Goal: Task Accomplishment & Management: Use online tool/utility

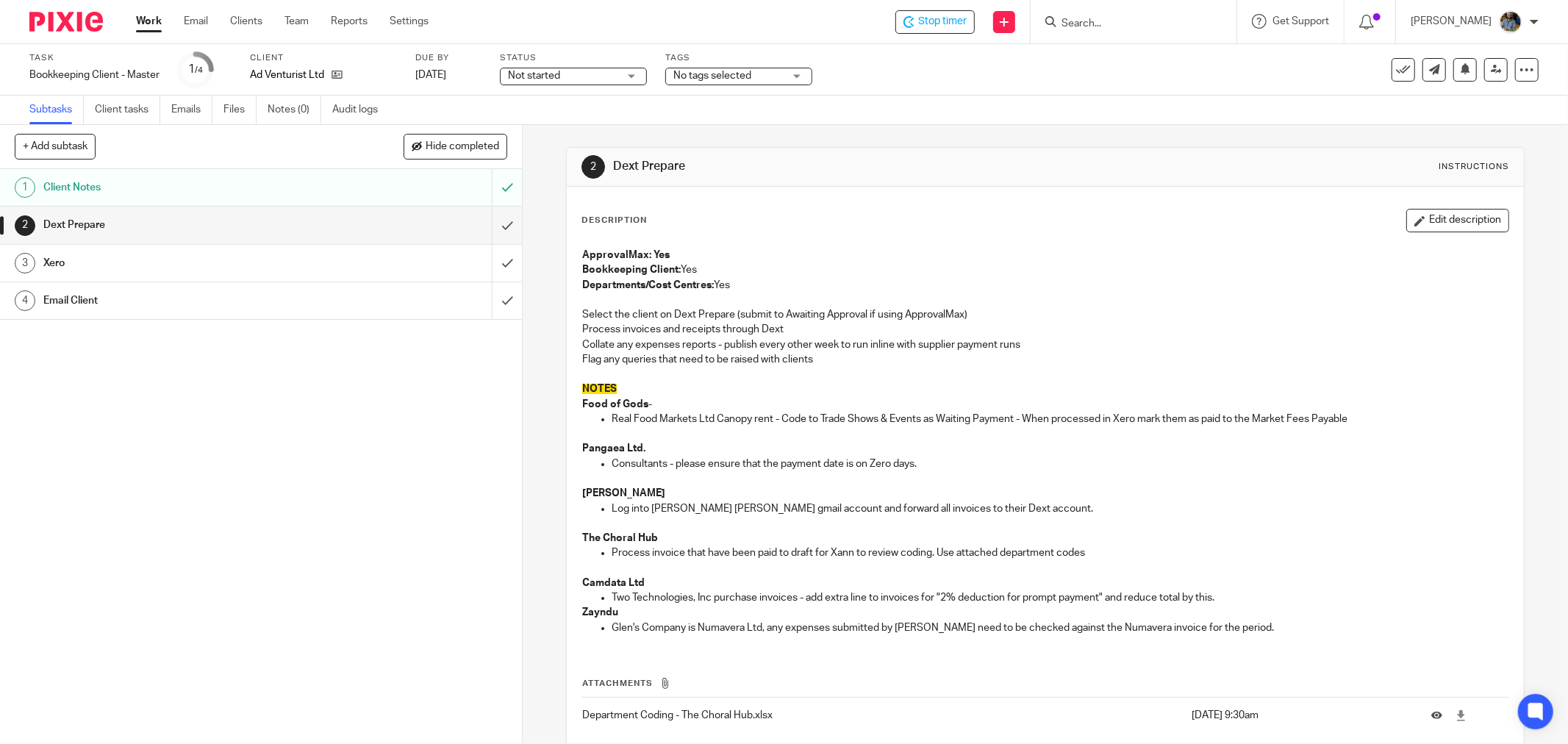
click at [1142, 12] on form at bounding box center [1138, 21] width 156 height 19
click at [1129, 30] on form at bounding box center [1138, 21] width 156 height 19
click at [1136, 12] on form at bounding box center [1138, 21] width 156 height 19
click at [1115, 26] on input "Search" at bounding box center [1125, 24] width 132 height 13
type input "b"
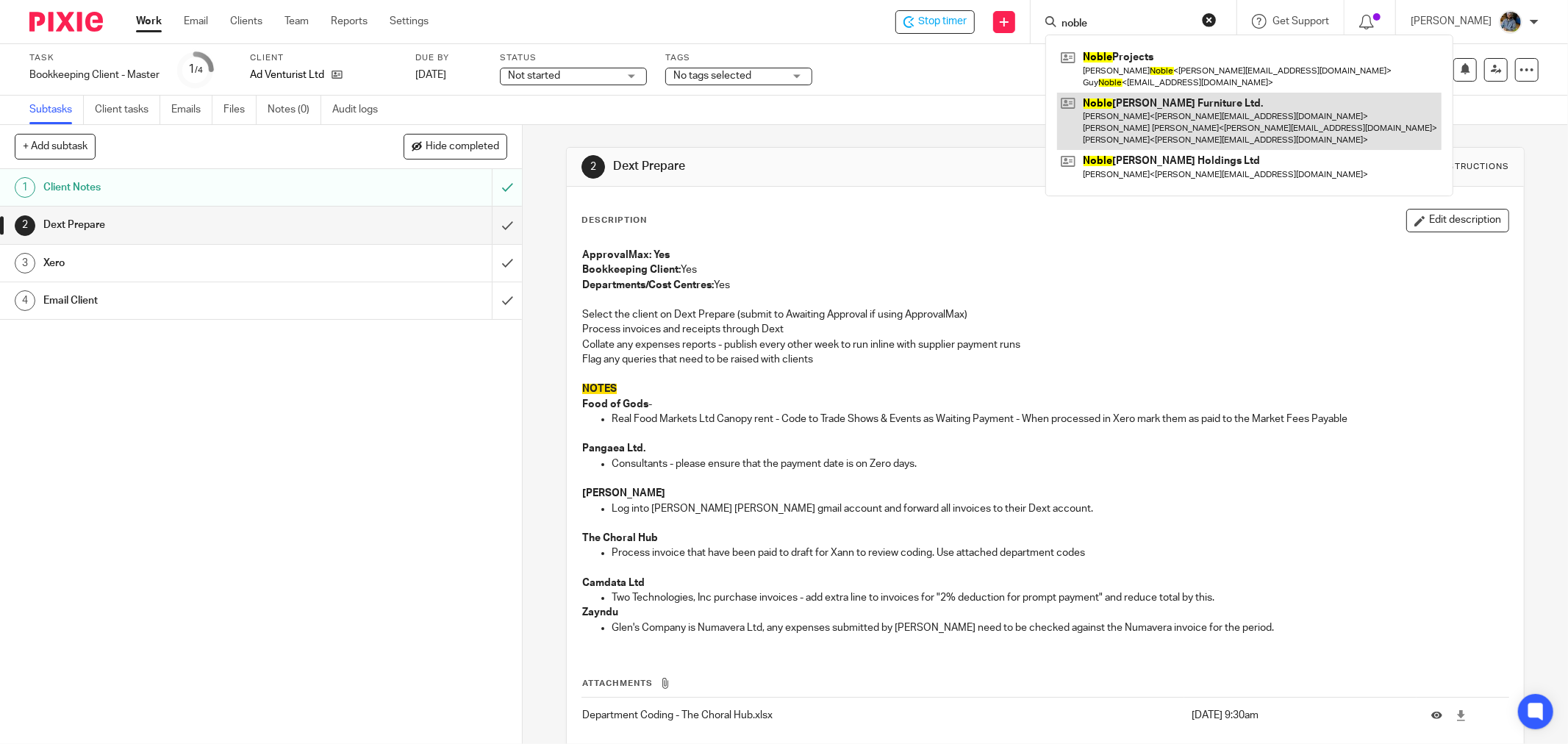
type input "noble"
click at [1201, 103] on link at bounding box center [1249, 121] width 384 height 58
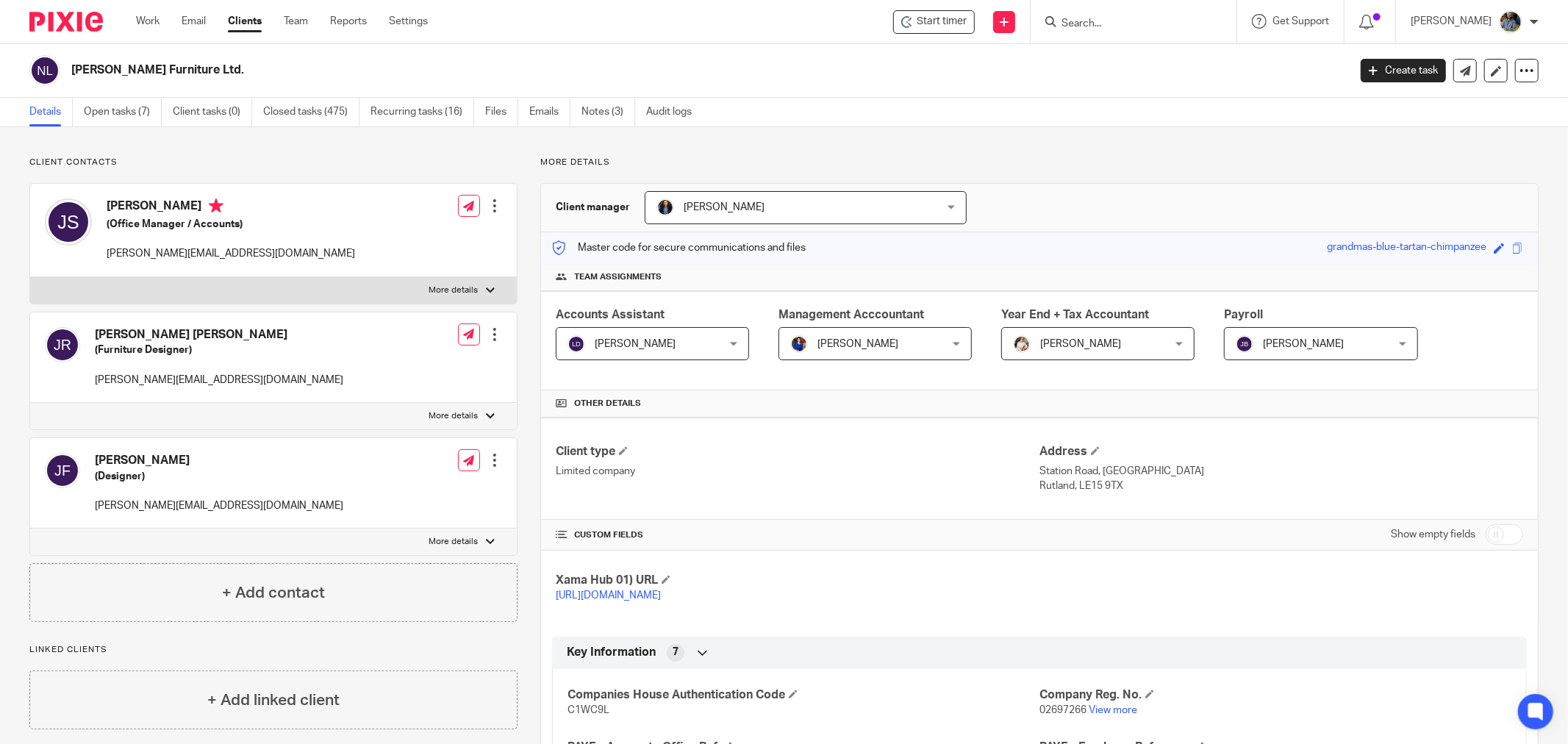
scroll to position [82, 0]
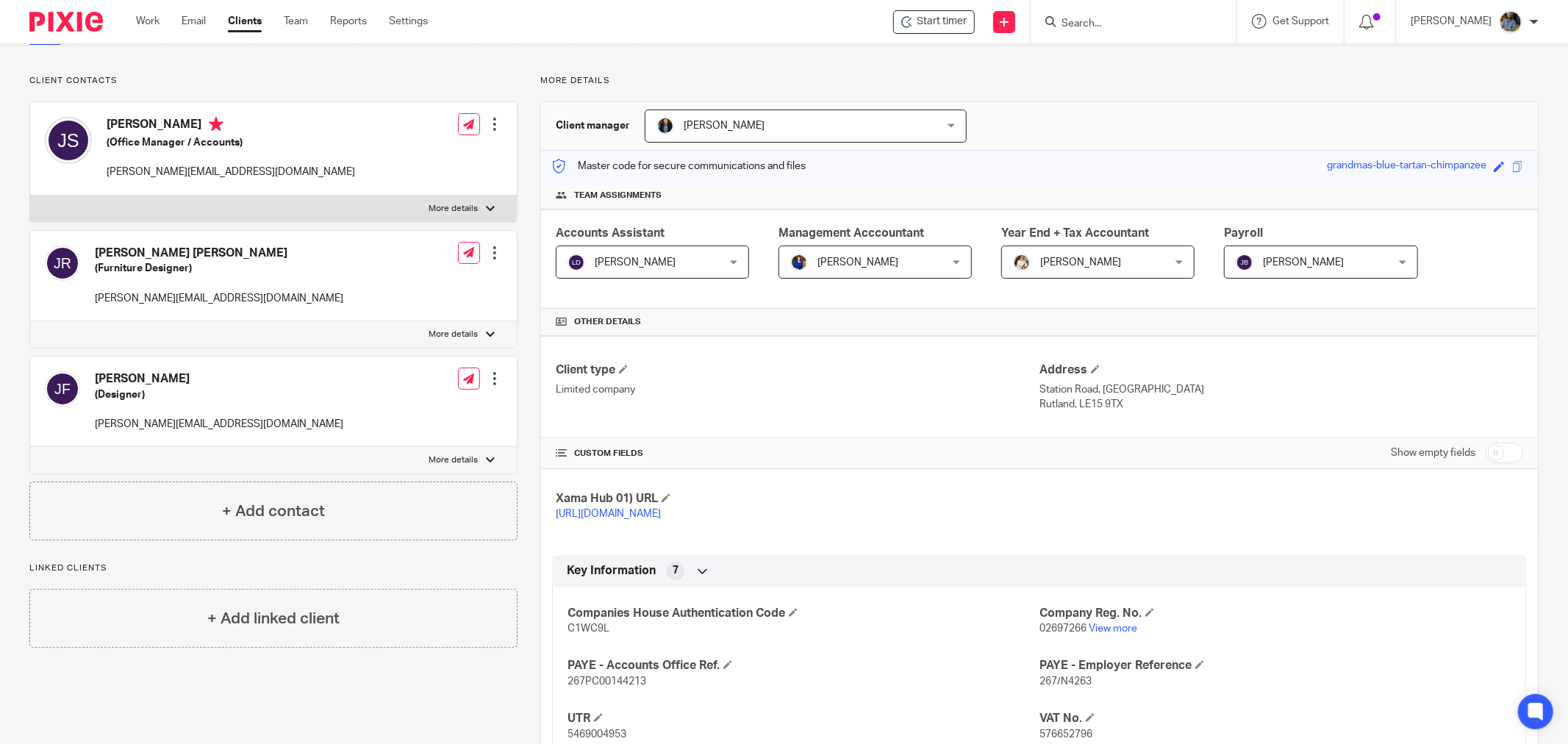
click at [851, 323] on h4 "Other details" at bounding box center [1039, 321] width 967 height 12
click at [956, 179] on div "Master code for secure communications and files grandmas-blue-tartan-chimpanzee…" at bounding box center [1039, 167] width 997 height 32
click at [844, 314] on div "Other details" at bounding box center [1039, 322] width 997 height 28
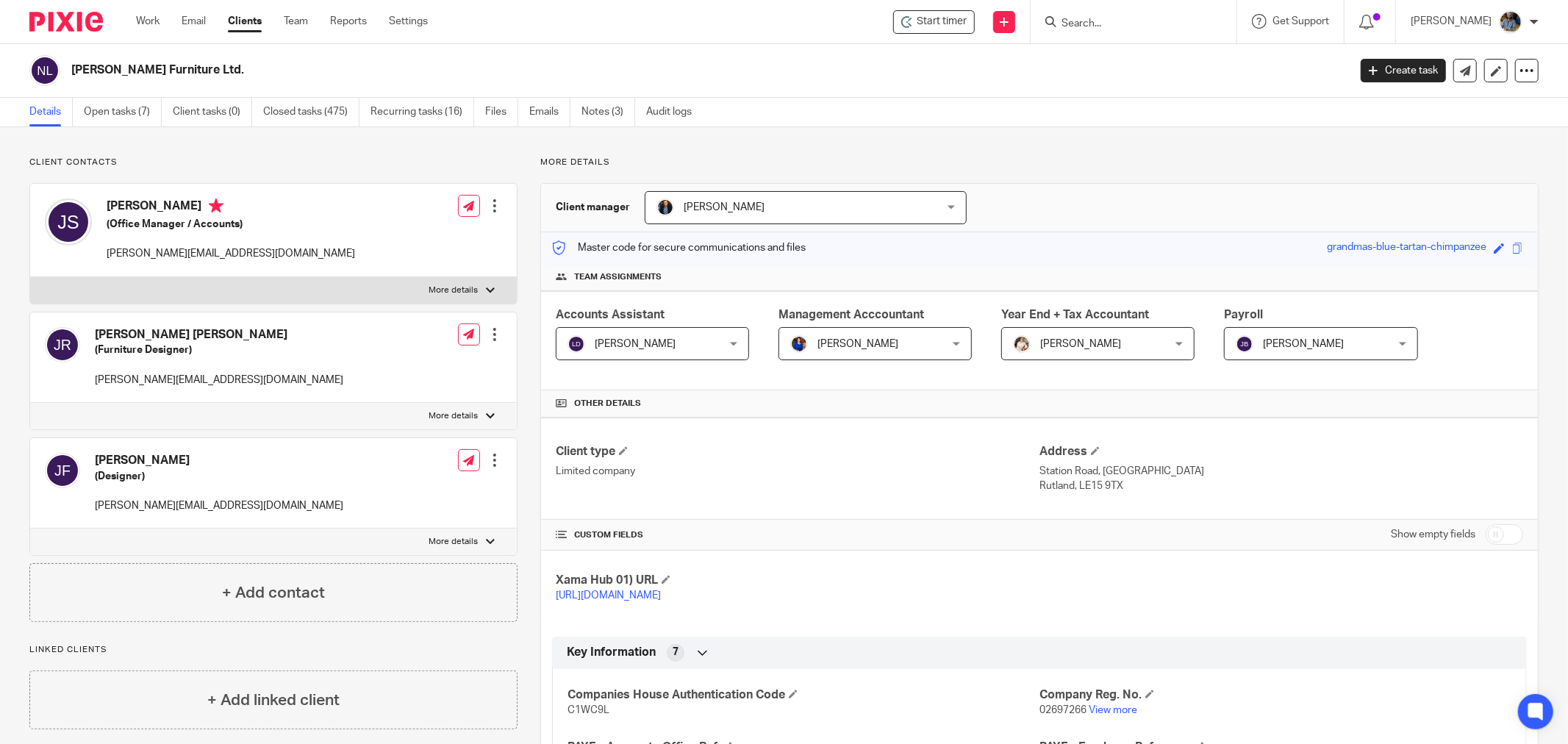
click at [747, 71] on h2 "Noble Russell Furniture Ltd." at bounding box center [578, 69] width 1013 height 15
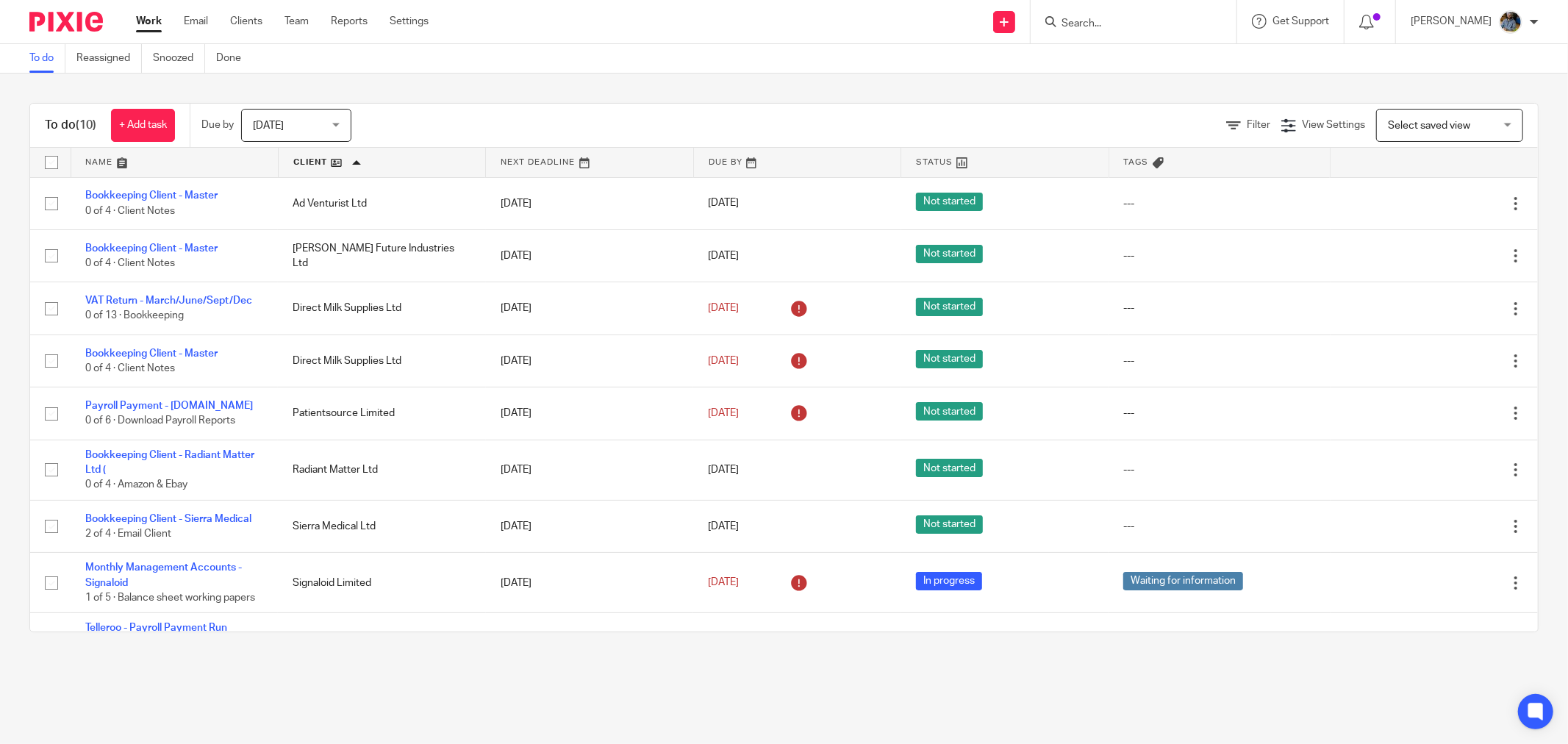
click at [594, 62] on div "To do Reassigned Snoozed Done" at bounding box center [784, 59] width 1568 height 29
click at [1372, 24] on icon at bounding box center [1366, 22] width 15 height 15
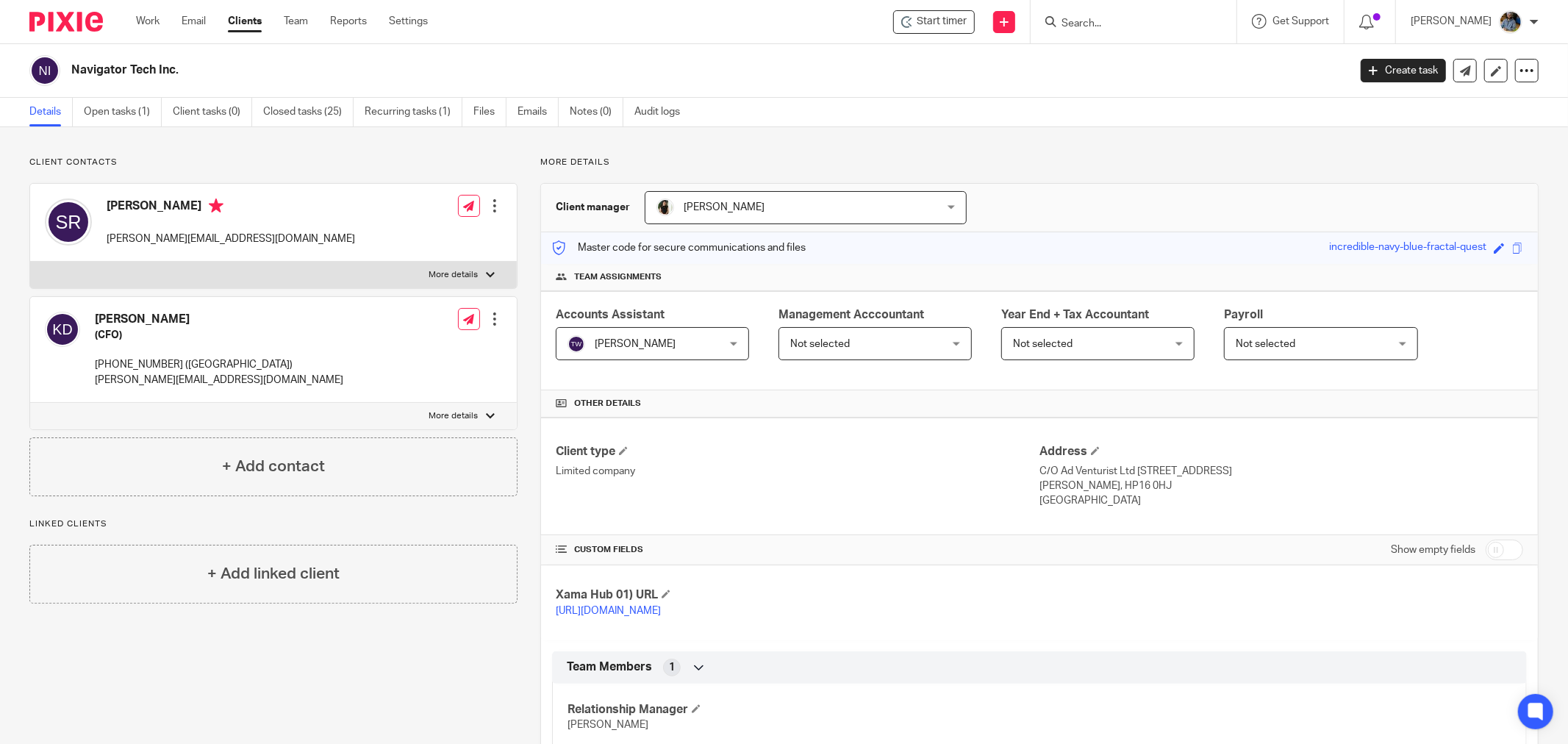
click at [1156, 24] on input "Search" at bounding box center [1125, 24] width 132 height 13
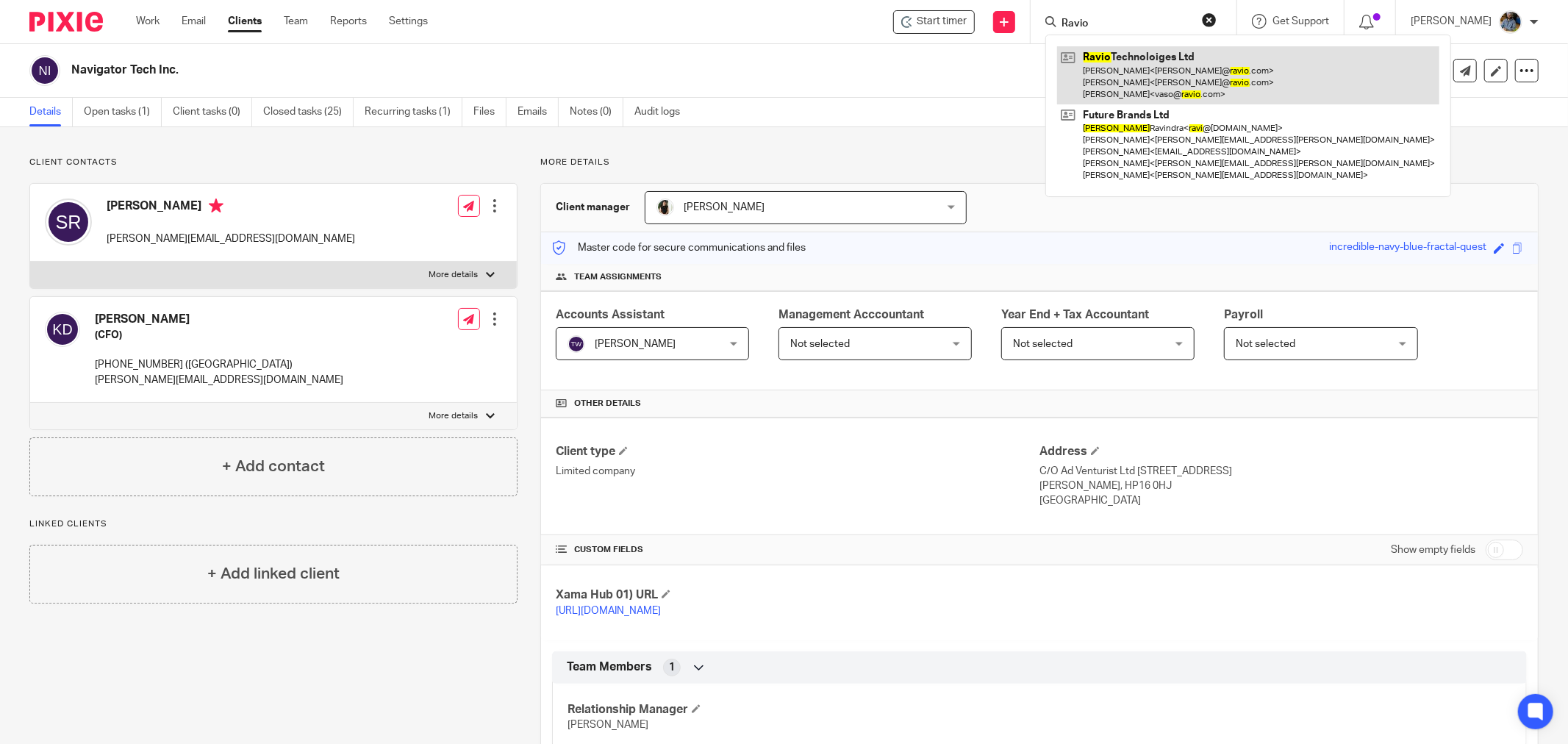
type input "Ravio"
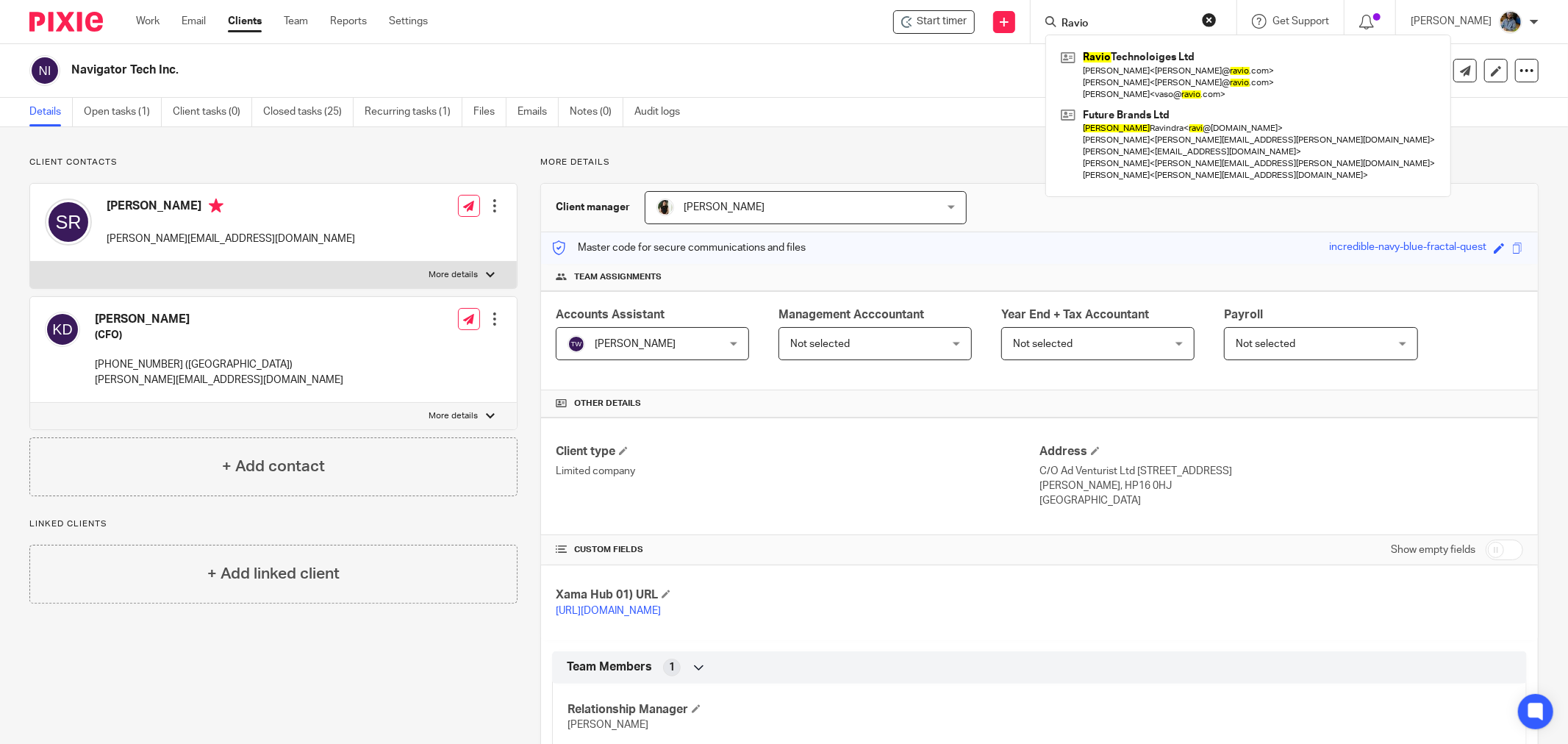
drag, startPoint x: 767, startPoint y: 67, endPoint x: 816, endPoint y: 4, distance: 79.8
click at [767, 67] on h2 "Navigator Tech Inc." at bounding box center [578, 69] width 1013 height 15
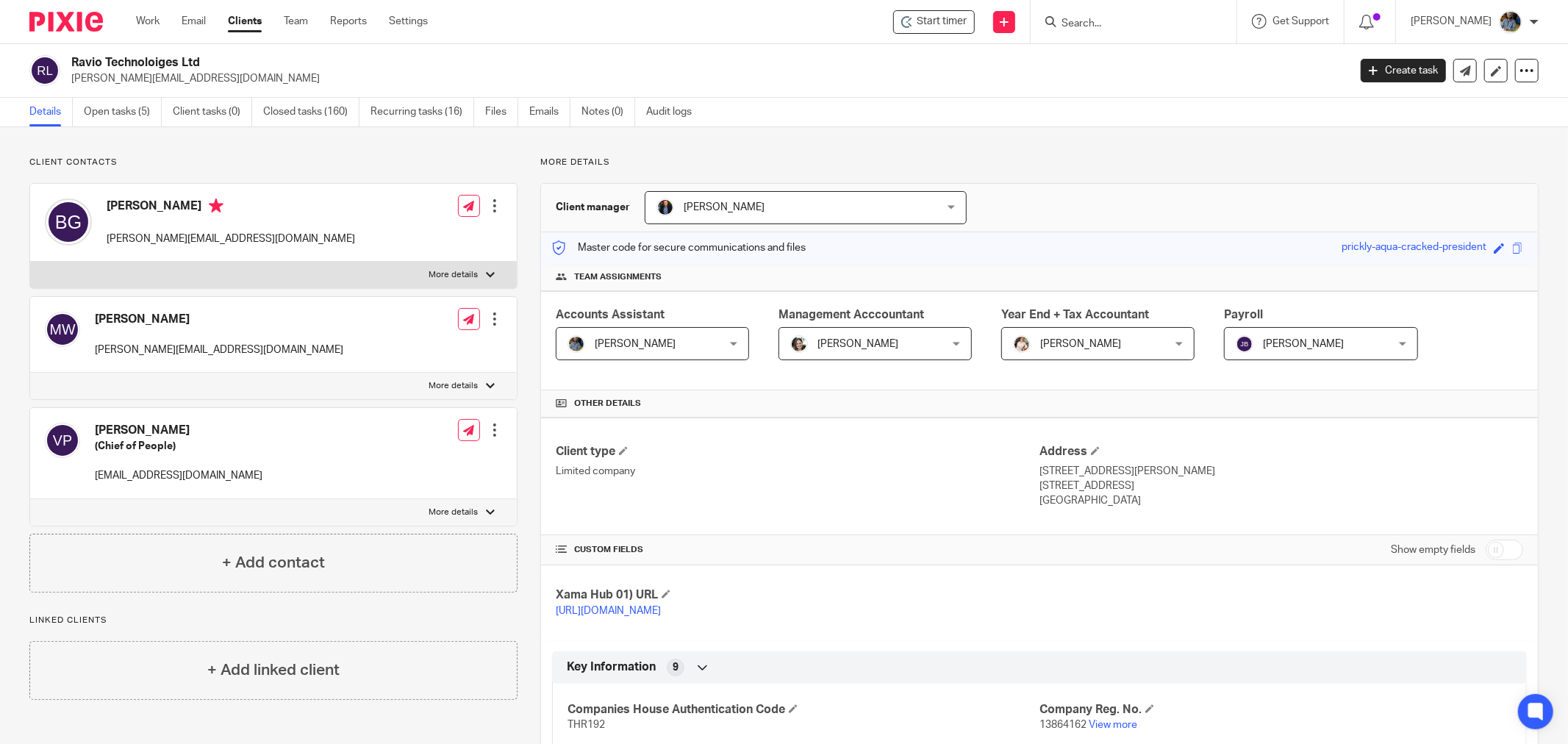
click at [943, 9] on div "Start timer Send new email Create task Add client Get Support Contact Support H…" at bounding box center [1009, 21] width 1118 height 44
click at [943, 23] on span "Start timer" at bounding box center [942, 21] width 50 height 15
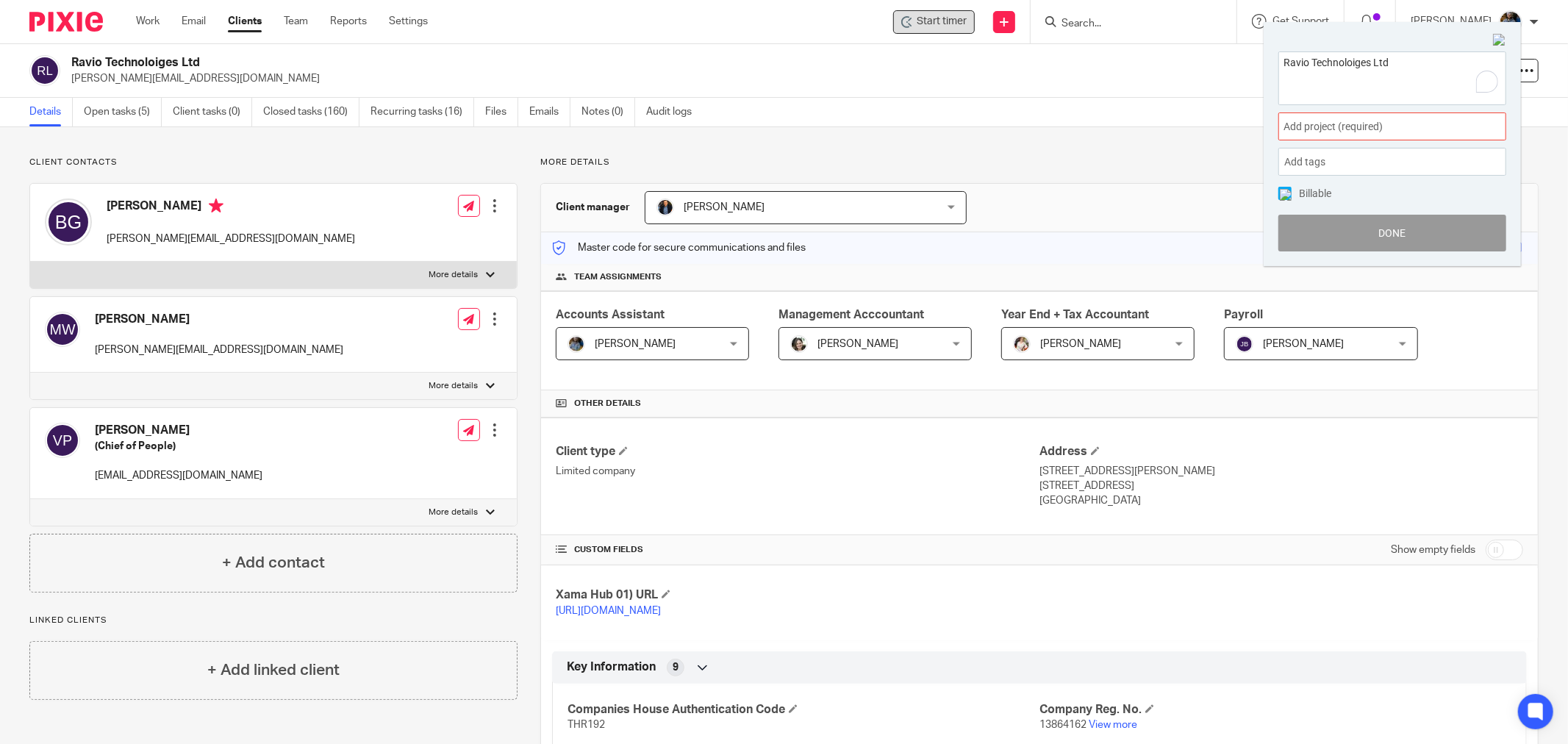
click at [1363, 115] on div "Add project (required) :" at bounding box center [1391, 126] width 228 height 28
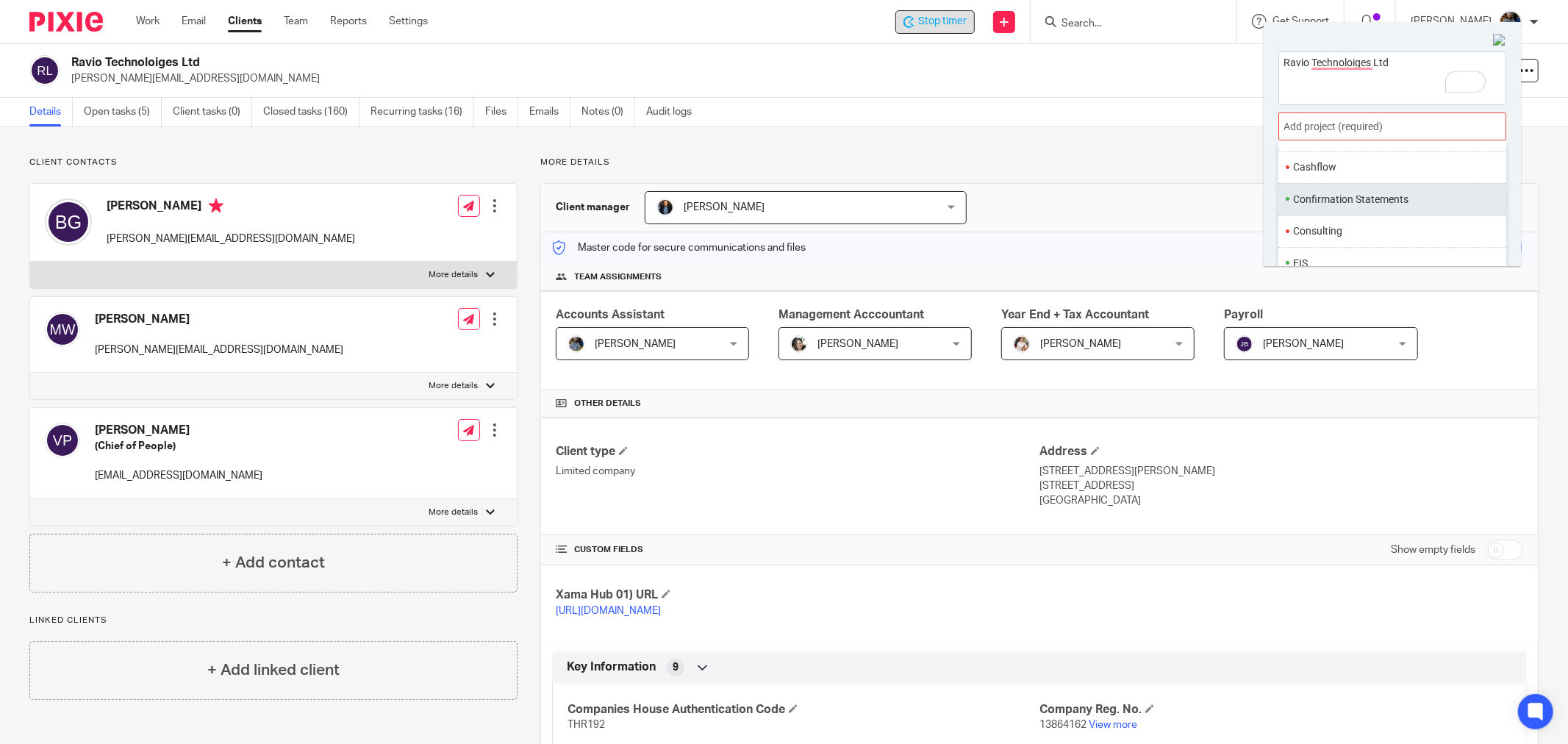
scroll to position [82, 0]
click at [1362, 210] on li "Bookkeeping" at bounding box center [1389, 217] width 192 height 15
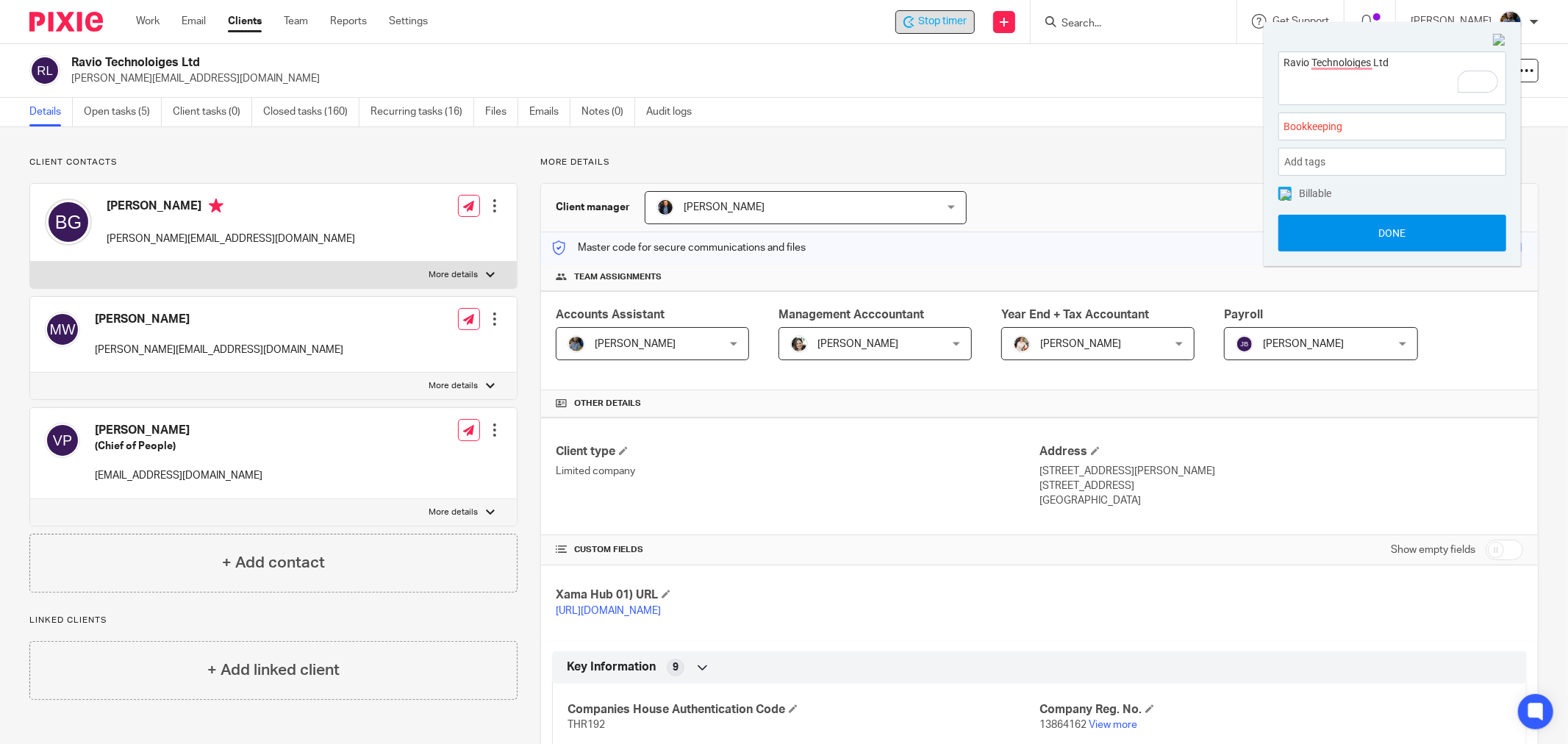
click at [1398, 235] on button "Done" at bounding box center [1391, 233] width 228 height 36
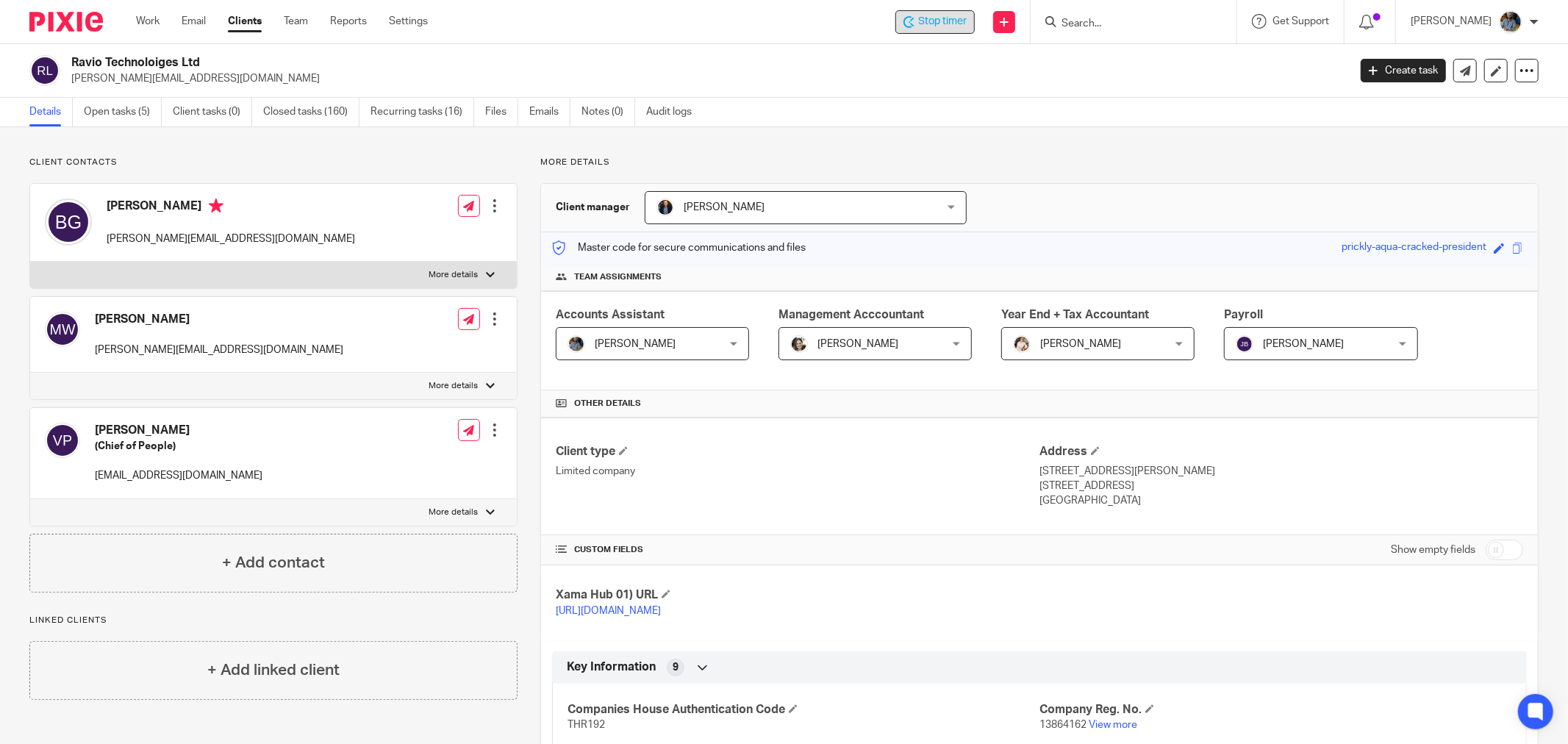
drag, startPoint x: 1026, startPoint y: 121, endPoint x: 1112, endPoint y: 116, distance: 86.1
click at [1026, 120] on div "Details Open tasks (5) Client tasks (0) Closed tasks (160) Recurring tasks (16)…" at bounding box center [784, 112] width 1568 height 29
click at [776, 70] on div "Ravio Technoloiges Ltd becky@ravio.com" at bounding box center [705, 70] width 1267 height 31
drag, startPoint x: 783, startPoint y: 59, endPoint x: 734, endPoint y: 9, distance: 70.0
click at [783, 59] on h2 "Ravio Technoloiges Ltd" at bounding box center [578, 62] width 1013 height 15
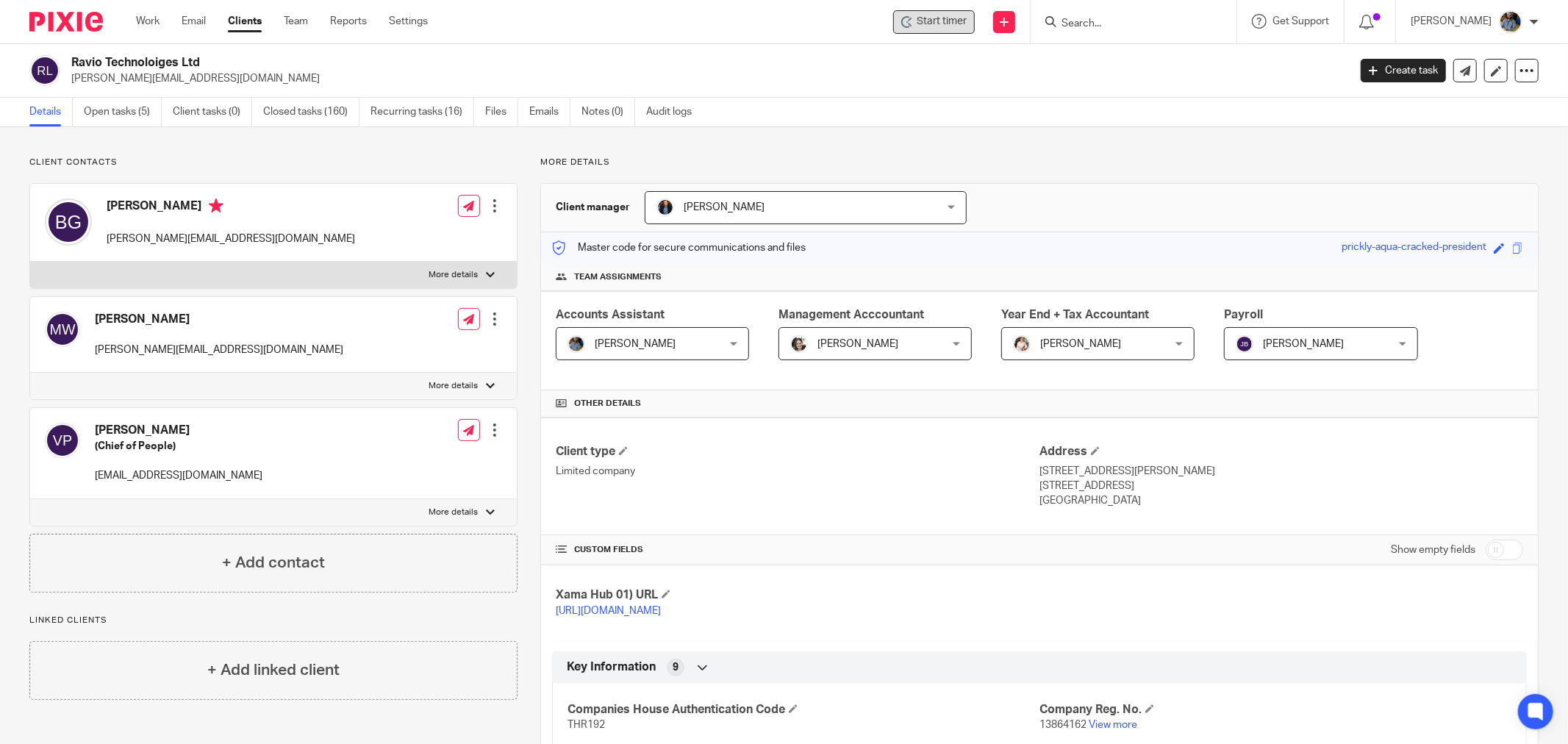
drag, startPoint x: 1078, startPoint y: 135, endPoint x: 988, endPoint y: 94, distance: 98.9
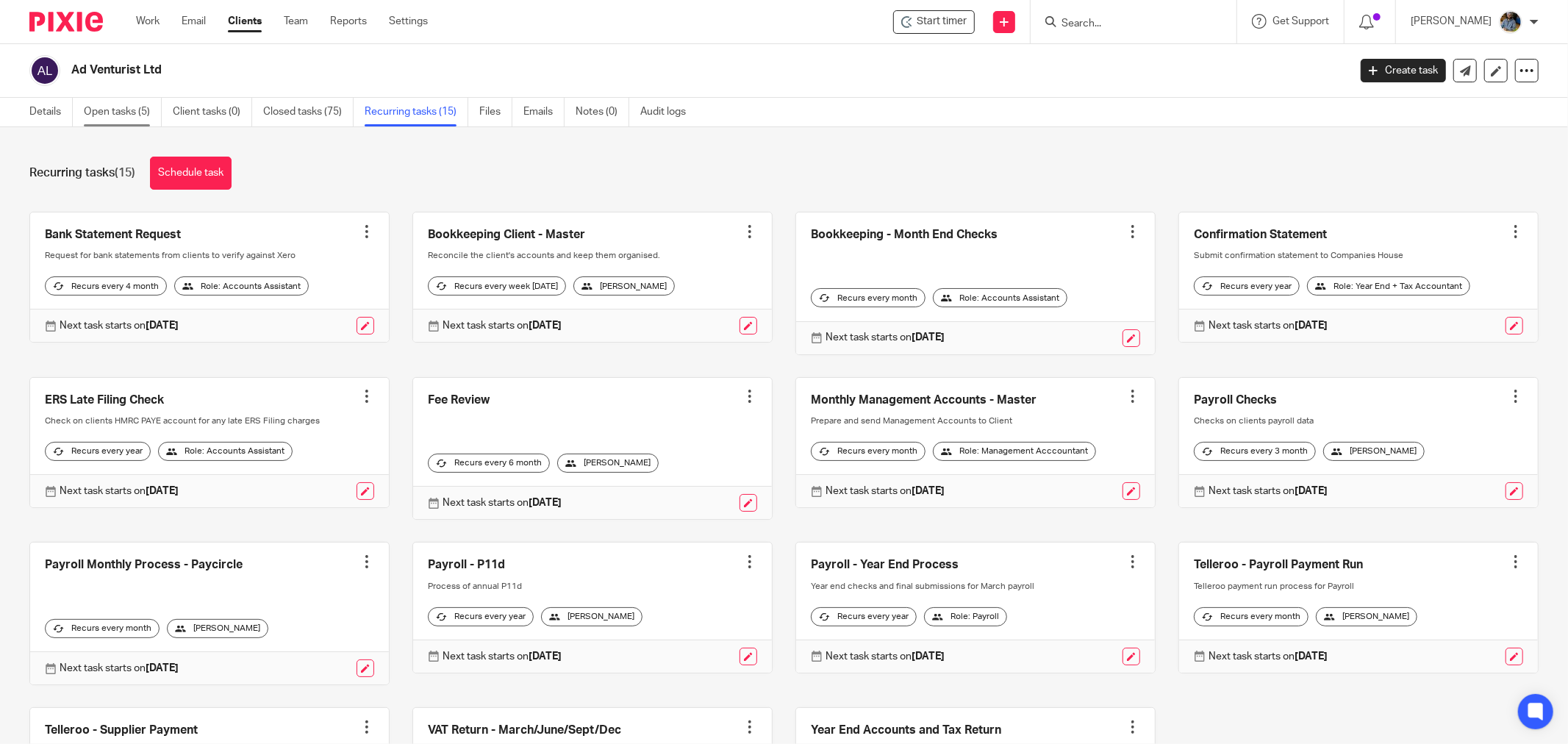
click at [120, 114] on link "Open tasks (5)" at bounding box center [122, 112] width 78 height 28
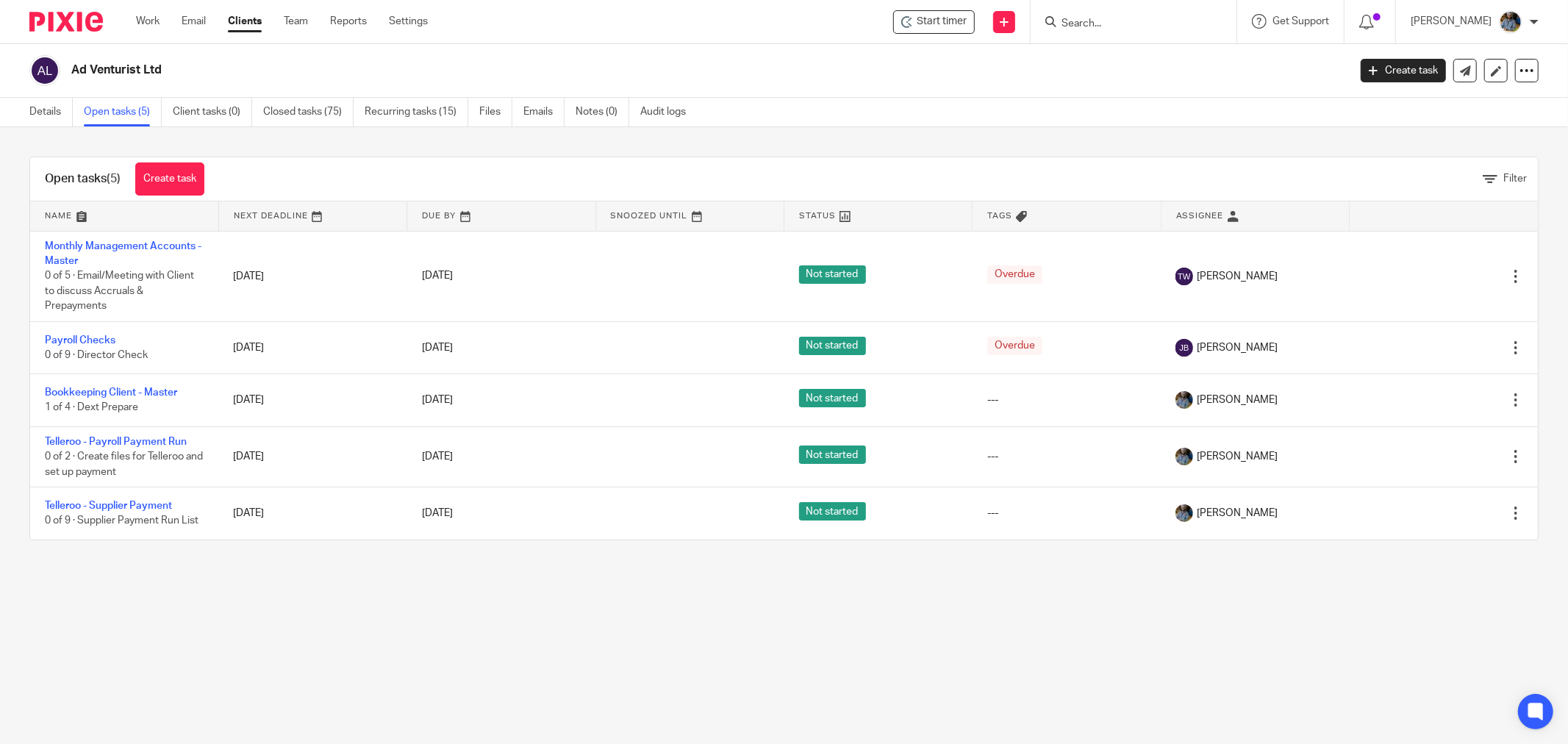
click at [354, 661] on main "Ad Venturist Ltd Create task Update from Companies House Export data Merge Arch…" at bounding box center [784, 372] width 1568 height 744
click at [942, 32] on div "Start timer" at bounding box center [934, 22] width 82 height 24
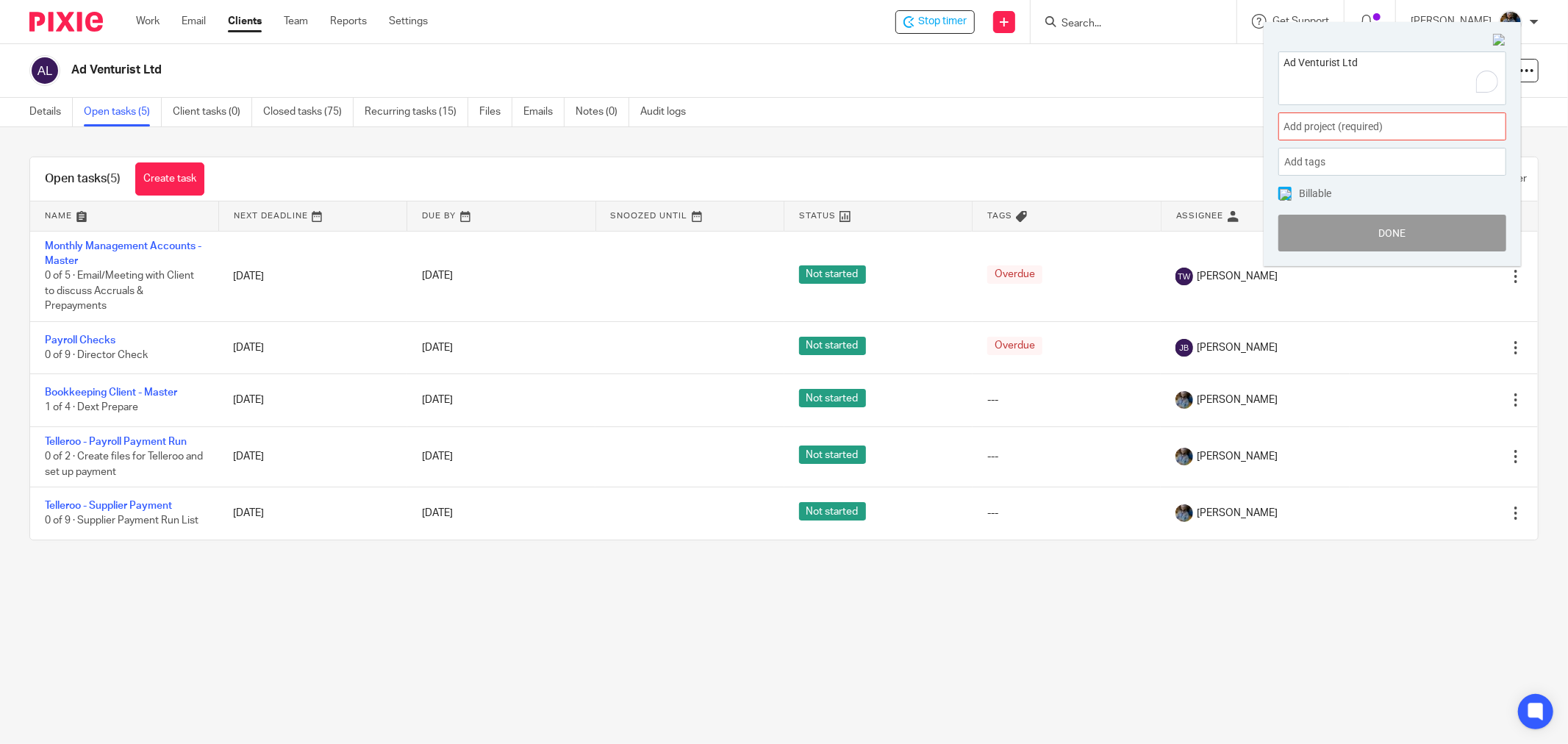
click at [1342, 133] on span "Add project (required) :" at bounding box center [1375, 126] width 185 height 15
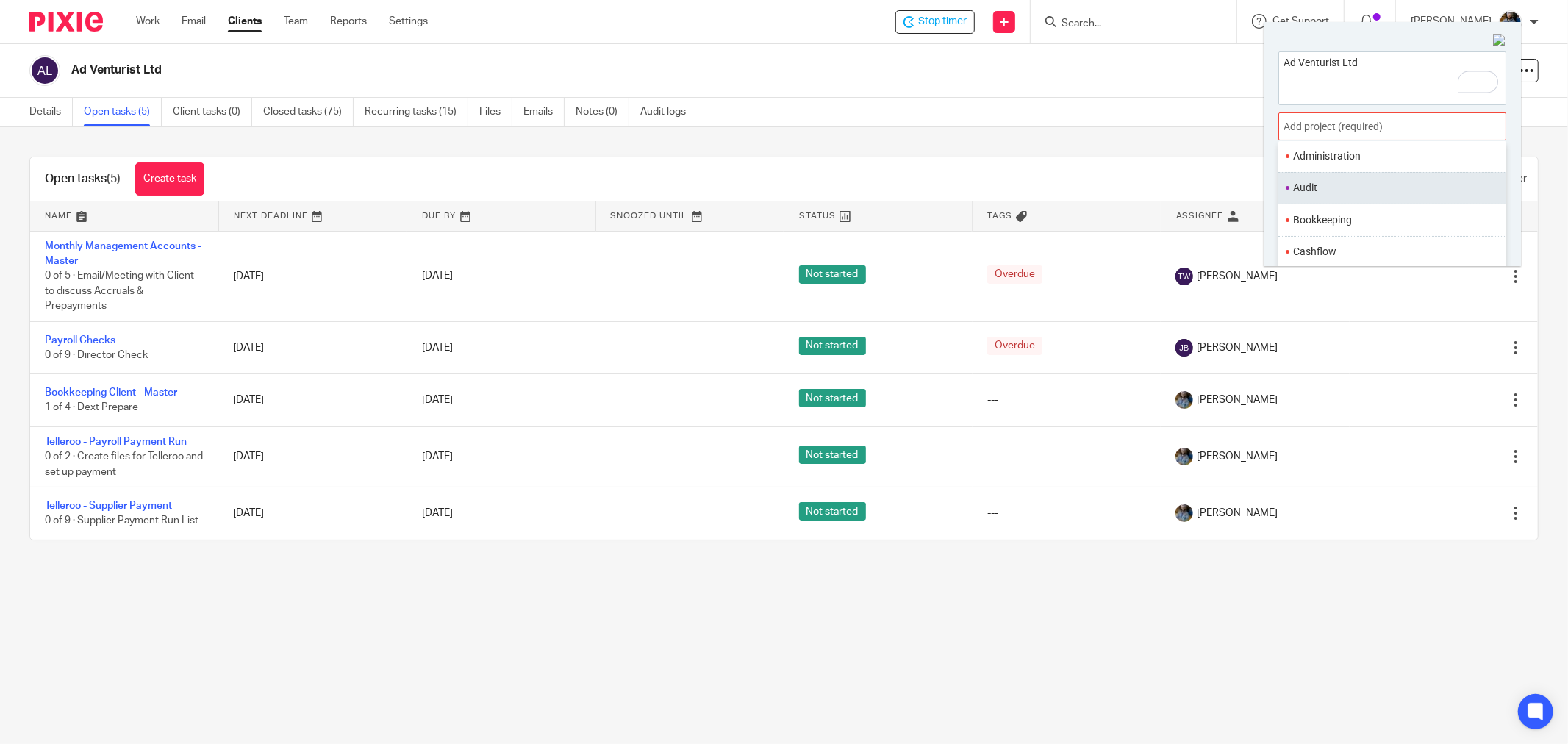
scroll to position [82, 0]
click at [1342, 219] on li "Bookkeeping" at bounding box center [1389, 217] width 192 height 15
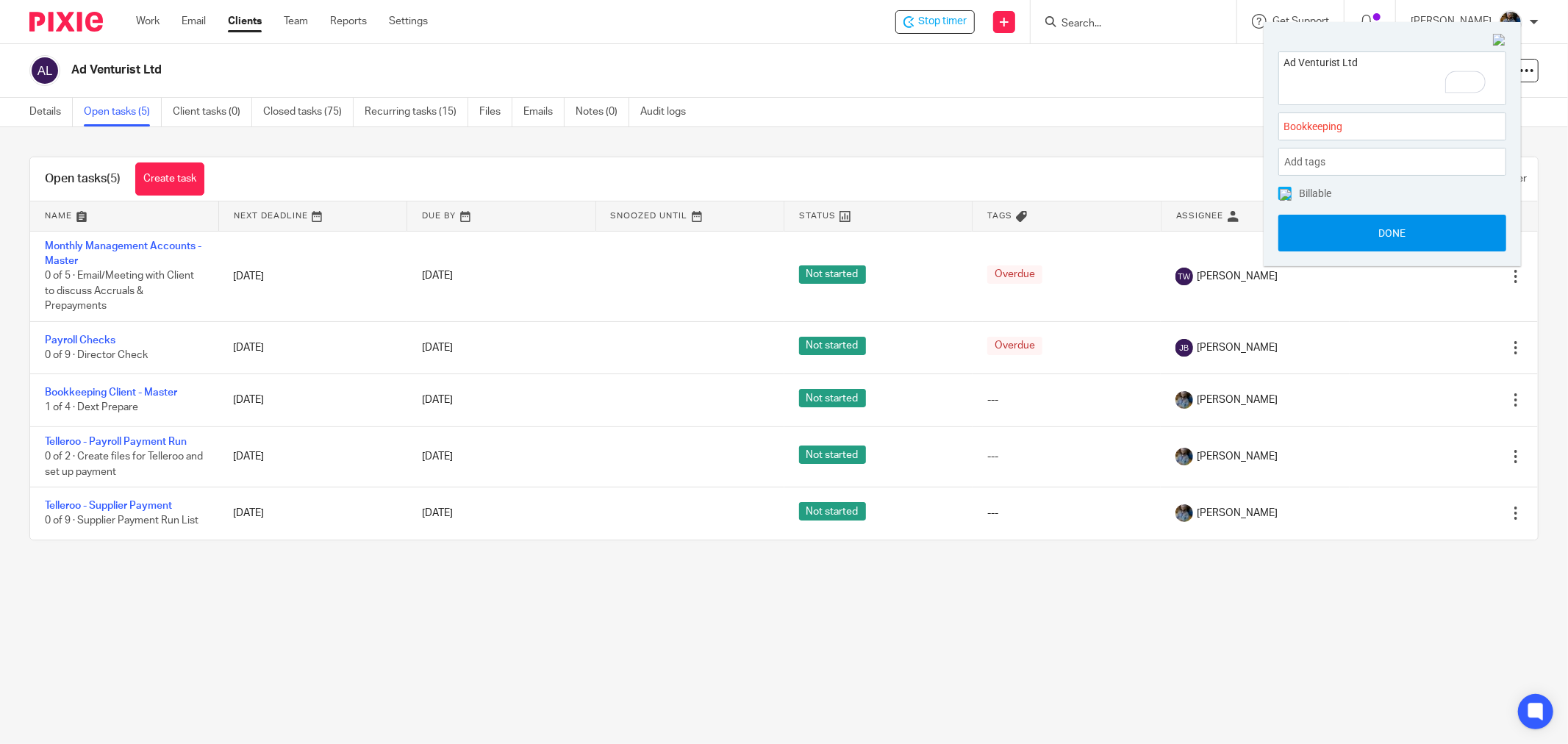
click at [1436, 231] on button "Done" at bounding box center [1391, 233] width 228 height 36
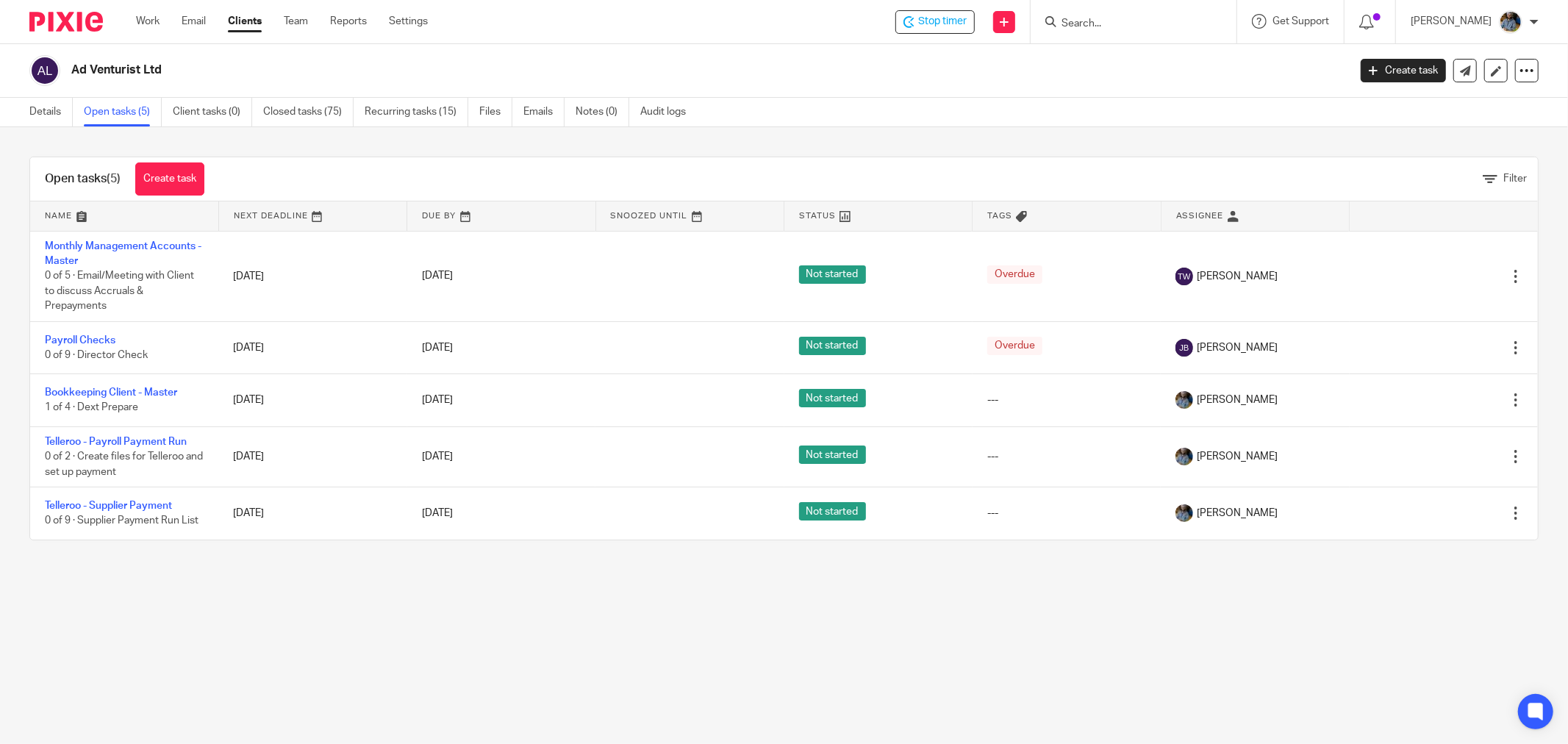
drag, startPoint x: 602, startPoint y: 67, endPoint x: 577, endPoint y: 2, distance: 69.6
click at [597, 58] on div "Ad Venturist Ltd" at bounding box center [683, 70] width 1309 height 31
click at [957, 20] on span "Stop timer" at bounding box center [942, 21] width 49 height 15
click at [738, 78] on h2 "Ad Venturist Ltd" at bounding box center [578, 69] width 1013 height 15
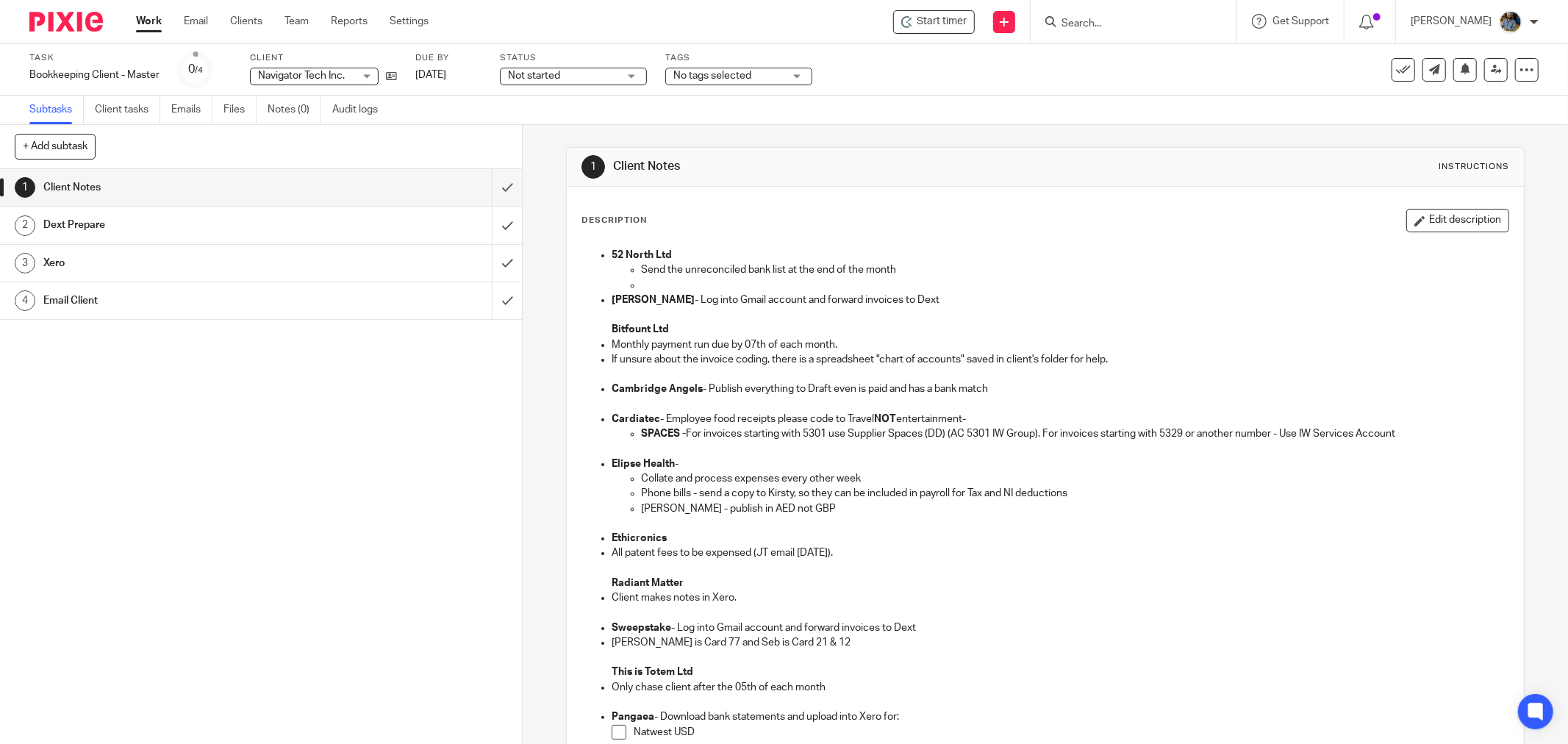
drag, startPoint x: 943, startPoint y: 195, endPoint x: 987, endPoint y: 116, distance: 90.4
click at [941, 190] on div "Description Edit description 52 North Ltd Send the unreconciled bank list at th…" at bounding box center [1045, 635] width 957 height 898
click at [961, 25] on span "Start timer" at bounding box center [942, 21] width 50 height 15
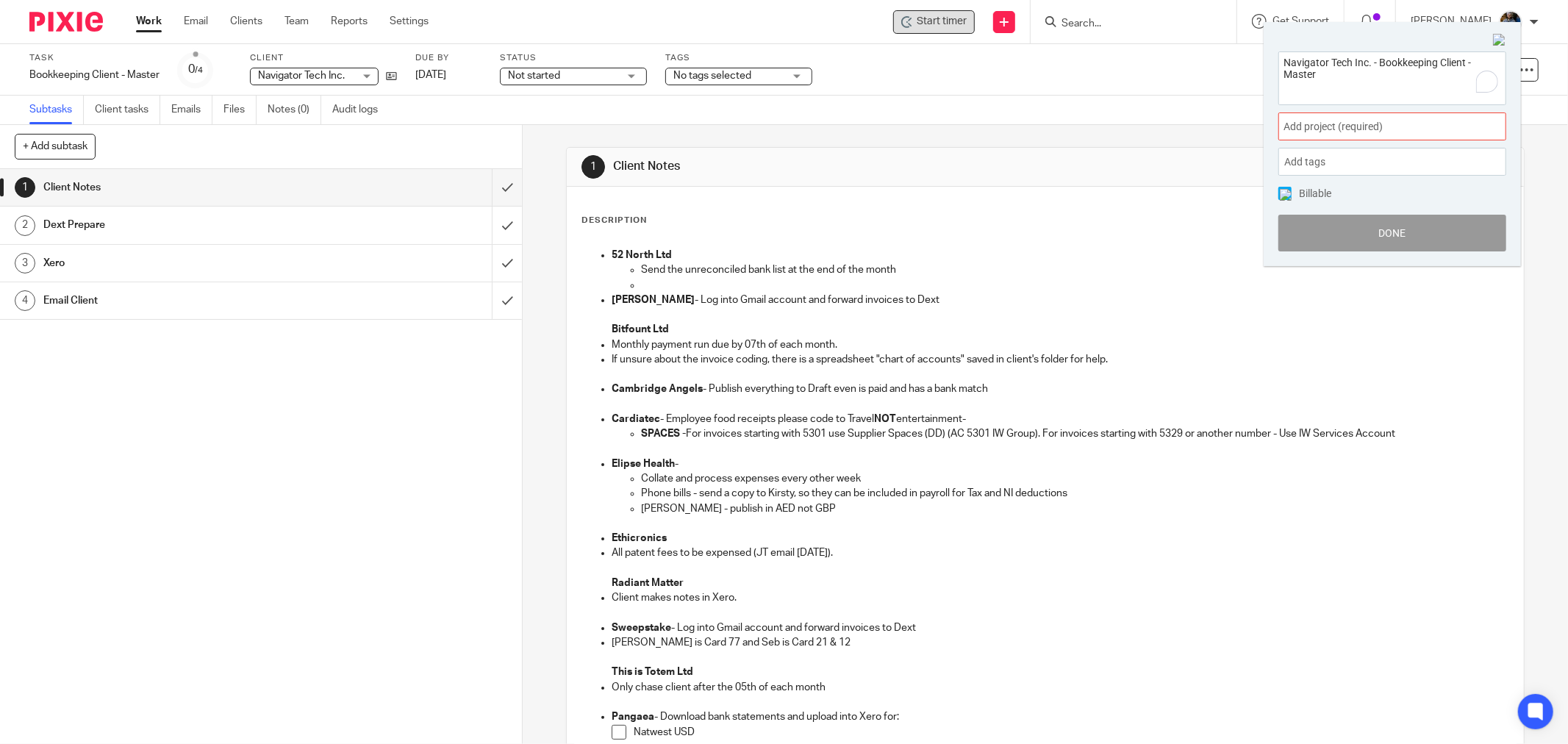
click at [1387, 118] on div "Navigator Tech Inc. - Bookkeeping Client - Master Add project (required) : Add …" at bounding box center [1392, 151] width 257 height 229
click at [1385, 126] on span "Add project (required) :" at bounding box center [1375, 126] width 185 height 15
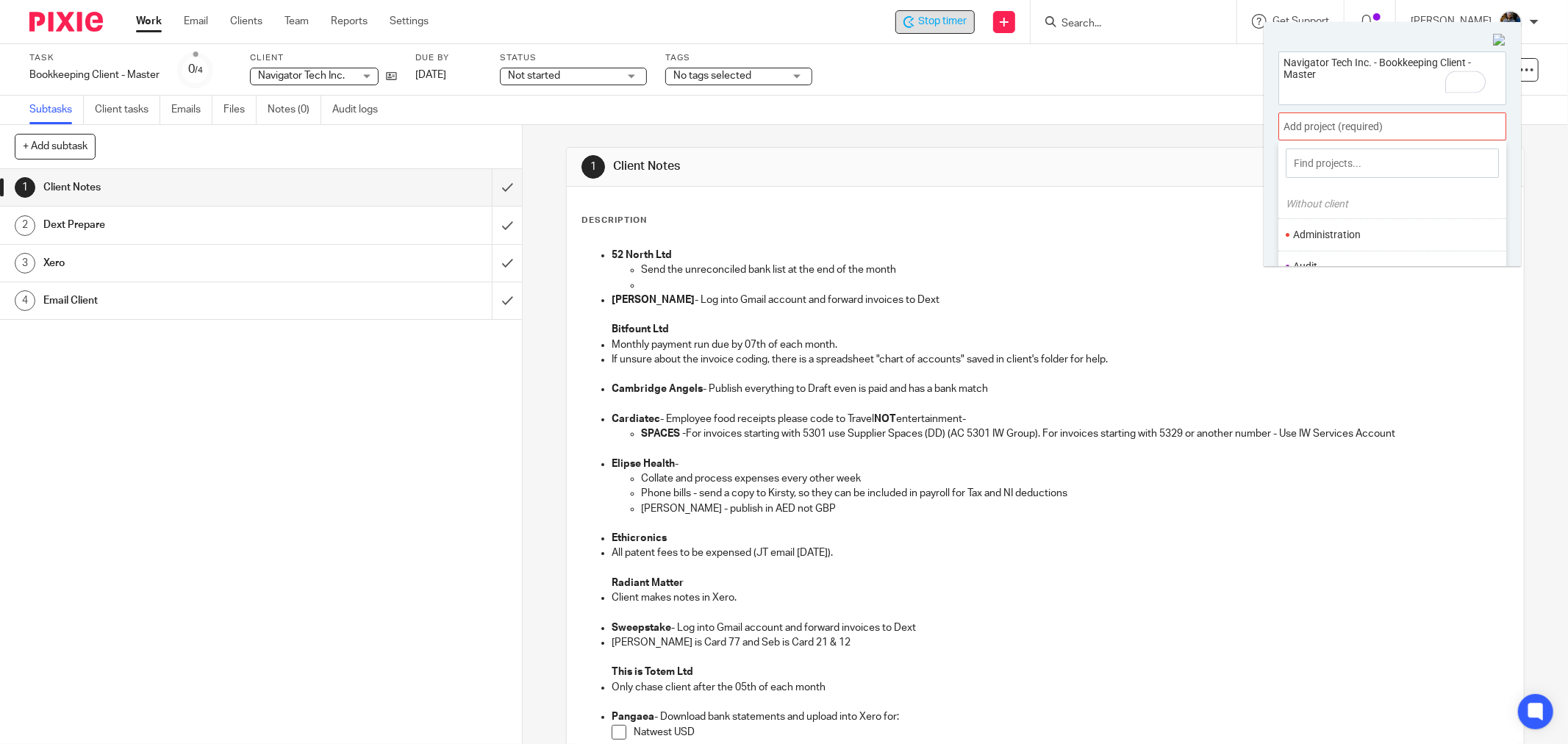
scroll to position [82, 0]
drag, startPoint x: 1309, startPoint y: 218, endPoint x: 1342, endPoint y: 218, distance: 33.0
click at [1308, 218] on li "Bookkeeping" at bounding box center [1389, 217] width 192 height 15
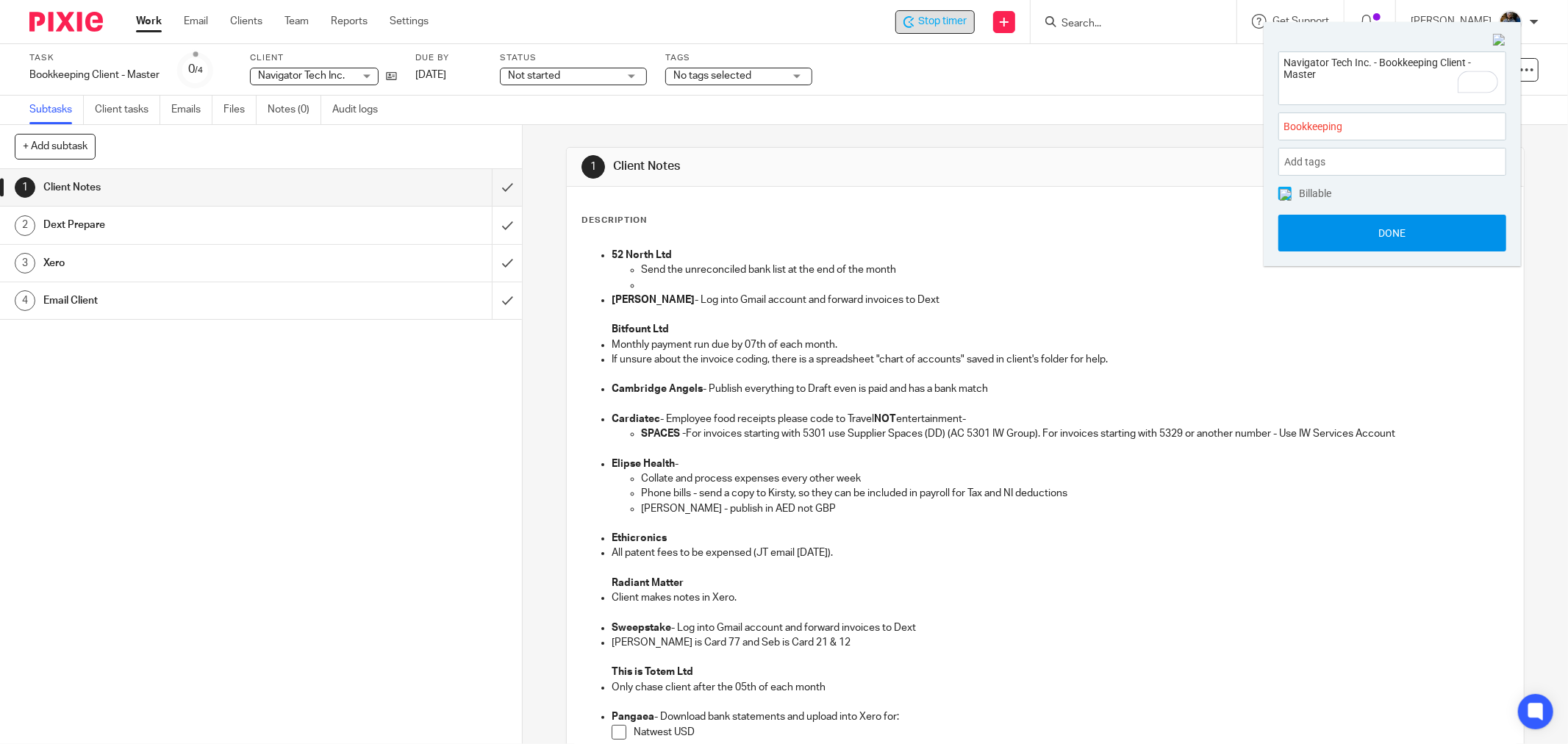
click at [1410, 232] on button "Done" at bounding box center [1391, 233] width 228 height 36
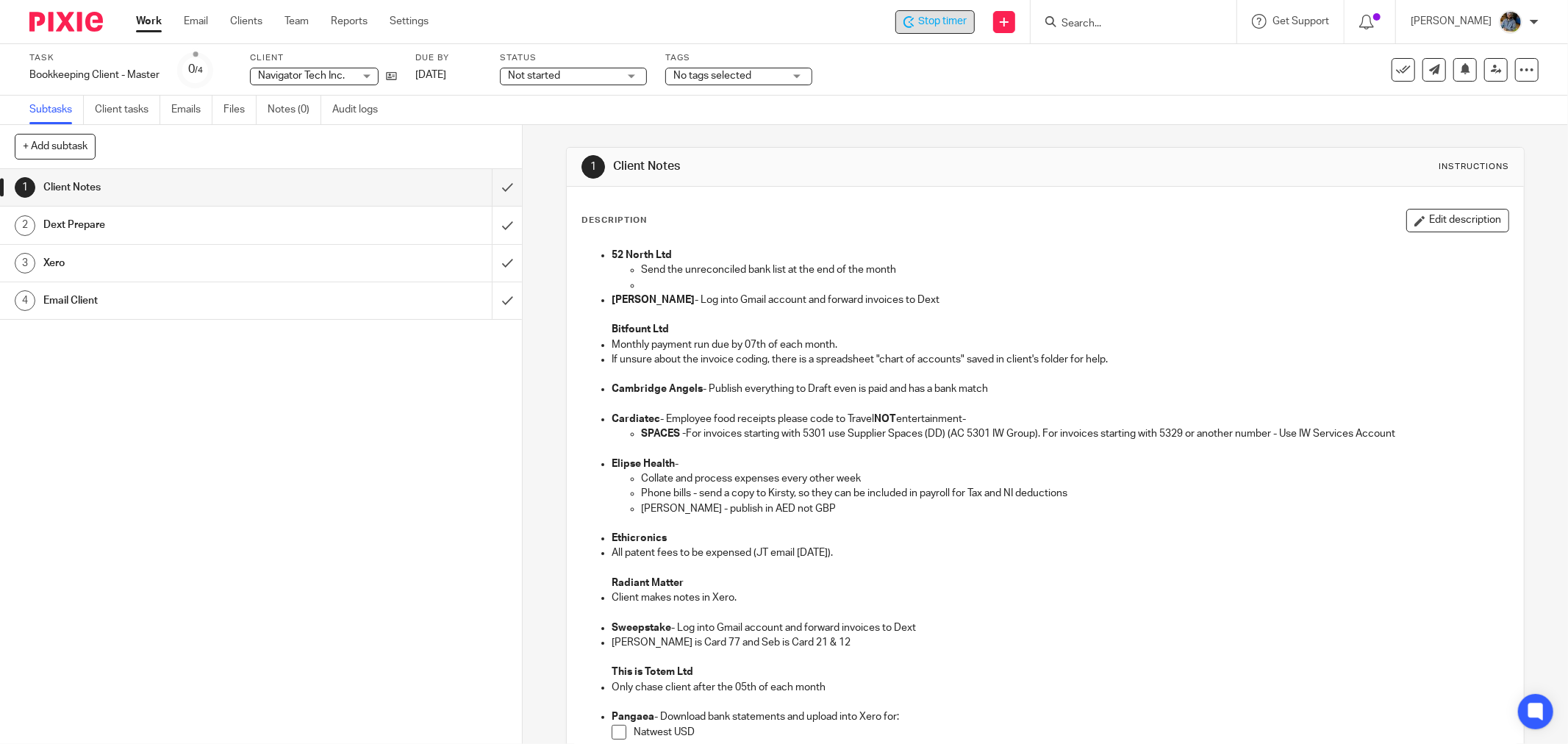
click at [1025, 178] on div "1 Client Notes Instructions" at bounding box center [1044, 167] width 927 height 24
drag, startPoint x: 877, startPoint y: 199, endPoint x: 722, endPoint y: 22, distance: 235.3
click at [876, 199] on div "Description Edit description 52 North Ltd Send the unreconciled bank list at th…" at bounding box center [1045, 635] width 957 height 898
drag, startPoint x: 945, startPoint y: 182, endPoint x: 876, endPoint y: 126, distance: 88.9
click at [934, 173] on div "1 Client Notes Instructions" at bounding box center [1045, 167] width 957 height 39
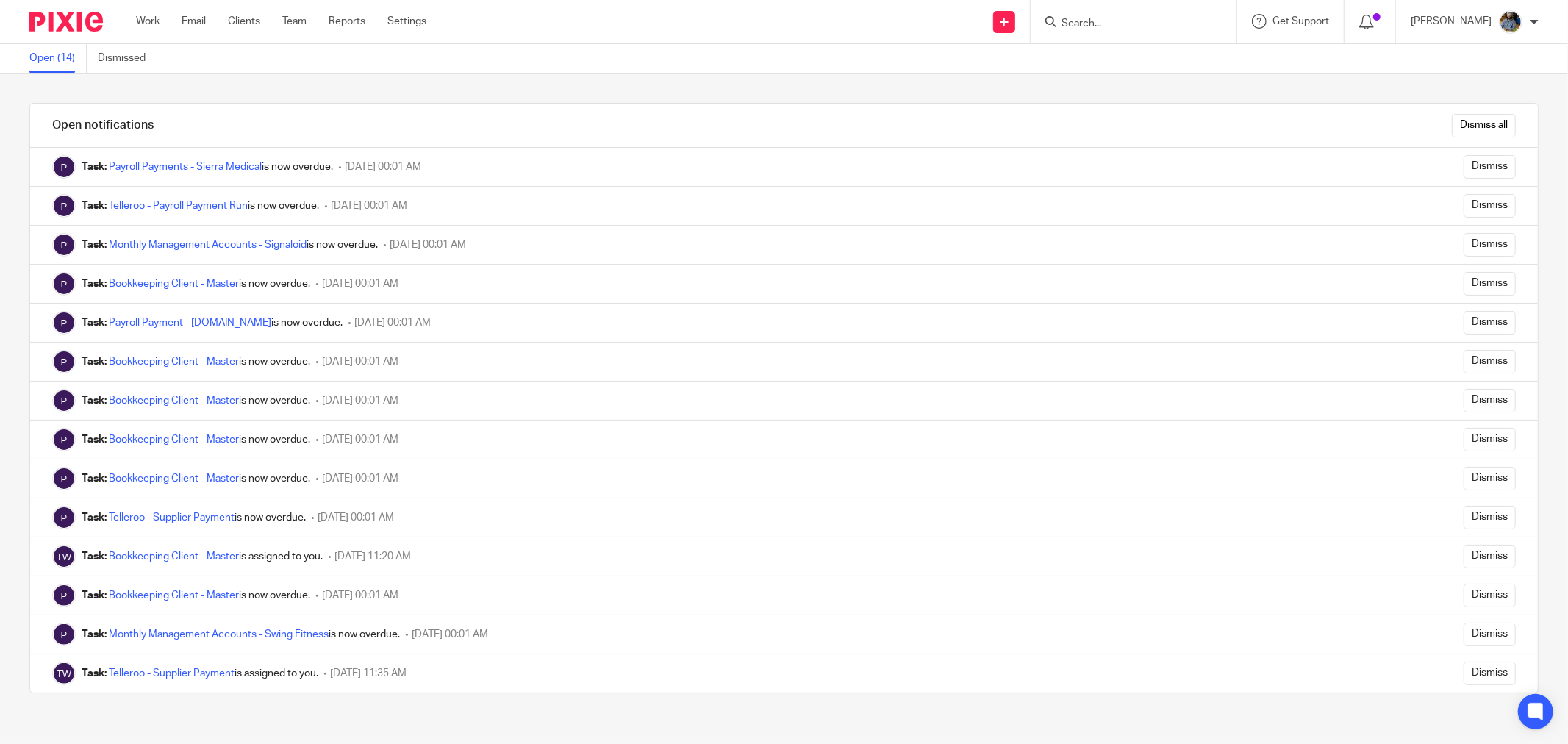
click at [1473, 126] on input "Dismiss all" at bounding box center [1484, 125] width 64 height 24
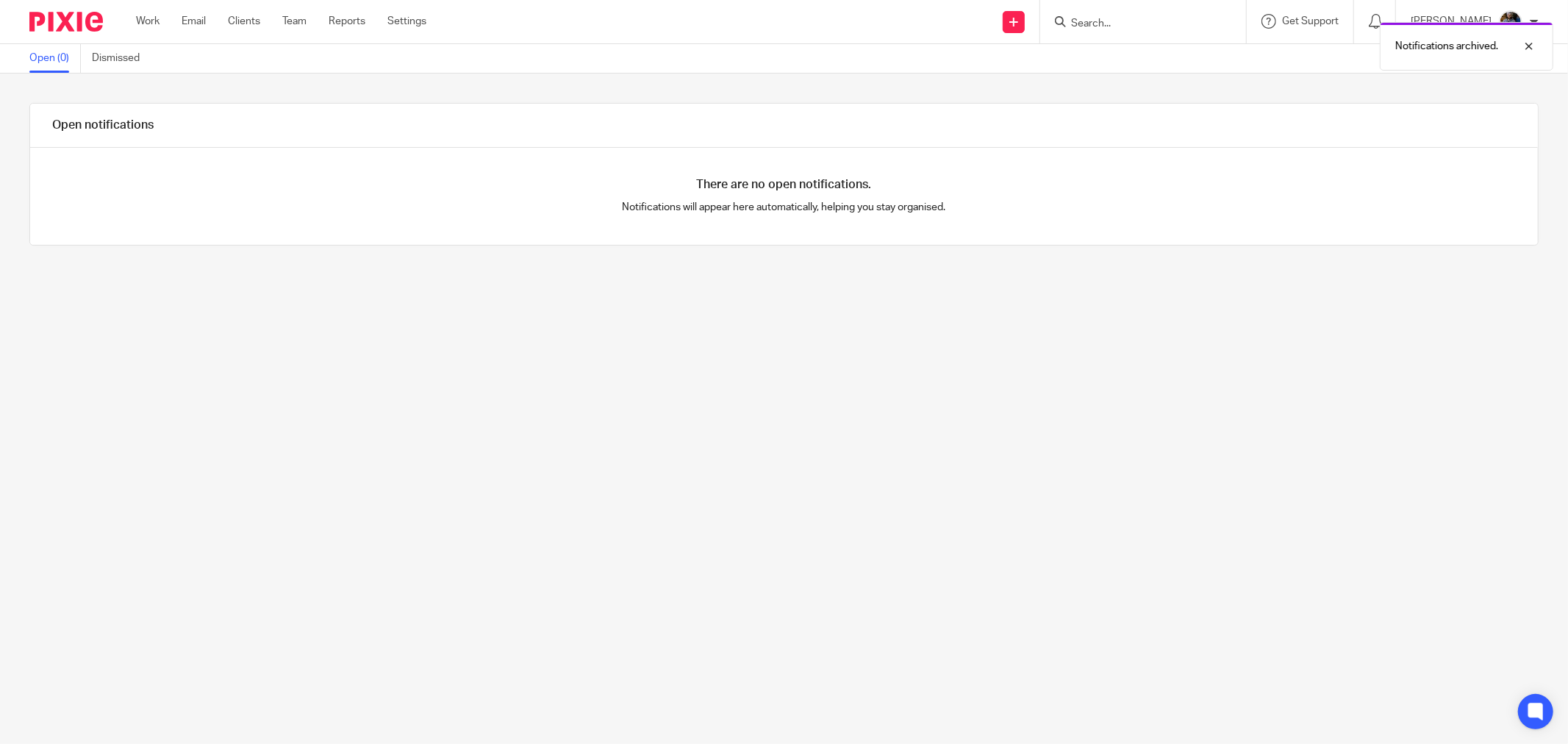
click at [734, 85] on div "Open notifications There are no open notifications. Notifications will appear h…" at bounding box center [784, 408] width 1568 height 670
drag, startPoint x: 689, startPoint y: 27, endPoint x: 685, endPoint y: 36, distance: 9.8
click at [687, 31] on div "Send new email Create task Add client Get Support Contact Support Help Document…" at bounding box center [1007, 21] width 1119 height 44
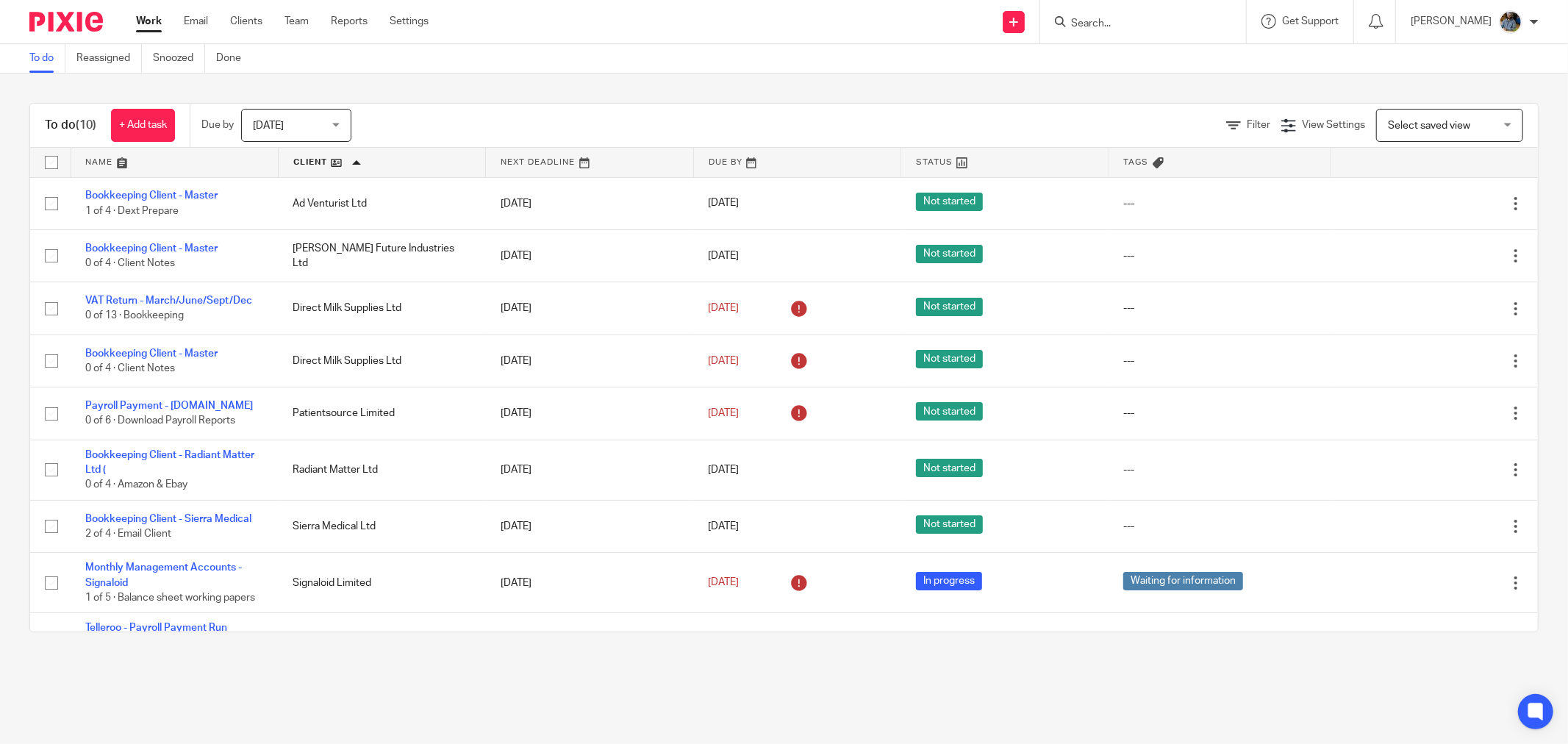
click at [744, 53] on div "To do Reassigned Snoozed Done" at bounding box center [784, 59] width 1568 height 29
drag, startPoint x: 832, startPoint y: 49, endPoint x: 811, endPoint y: 49, distance: 21.0
click at [832, 49] on div "To do Reassigned Snoozed Done" at bounding box center [784, 59] width 1568 height 29
drag, startPoint x: 949, startPoint y: 101, endPoint x: 794, endPoint y: 110, distance: 155.3
click at [950, 101] on div "To do (10) + Add task Due by Today Today Today Tomorrow This week Next week Thi…" at bounding box center [784, 368] width 1568 height 589
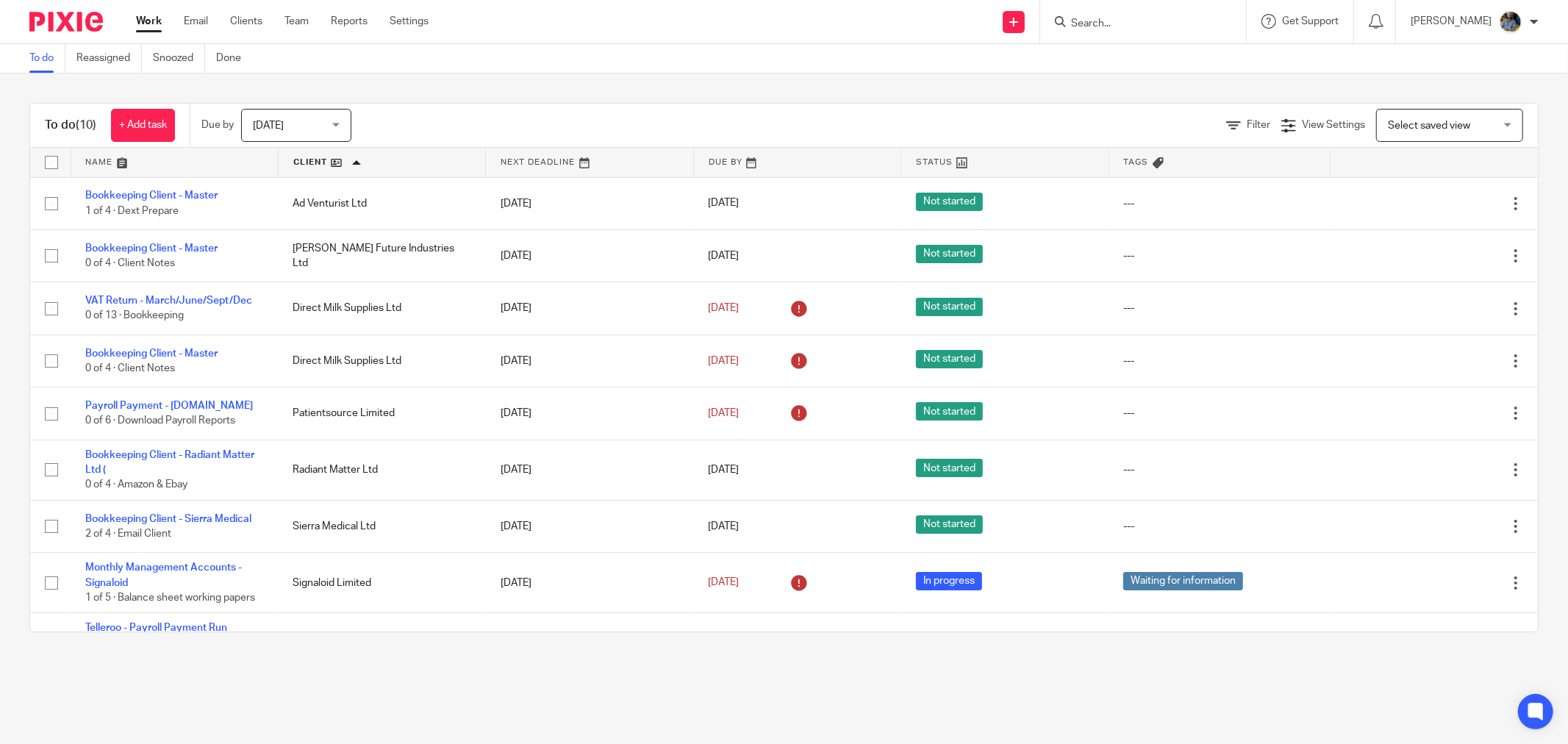
click at [739, 112] on div "Filter View Settings View Settings Manage saved views Select saved view Select …" at bounding box center [957, 125] width 1161 height 33
drag, startPoint x: 997, startPoint y: 119, endPoint x: 926, endPoint y: 119, distance: 71.0
click at [997, 119] on div "Filter View Settings View Settings Manage saved views Select saved view Select …" at bounding box center [957, 125] width 1161 height 33
drag, startPoint x: 499, startPoint y: 115, endPoint x: 601, endPoint y: 118, distance: 102.0
click at [502, 115] on div "Filter View Settings View Settings Manage saved views Select saved view Select …" at bounding box center [957, 125] width 1161 height 33
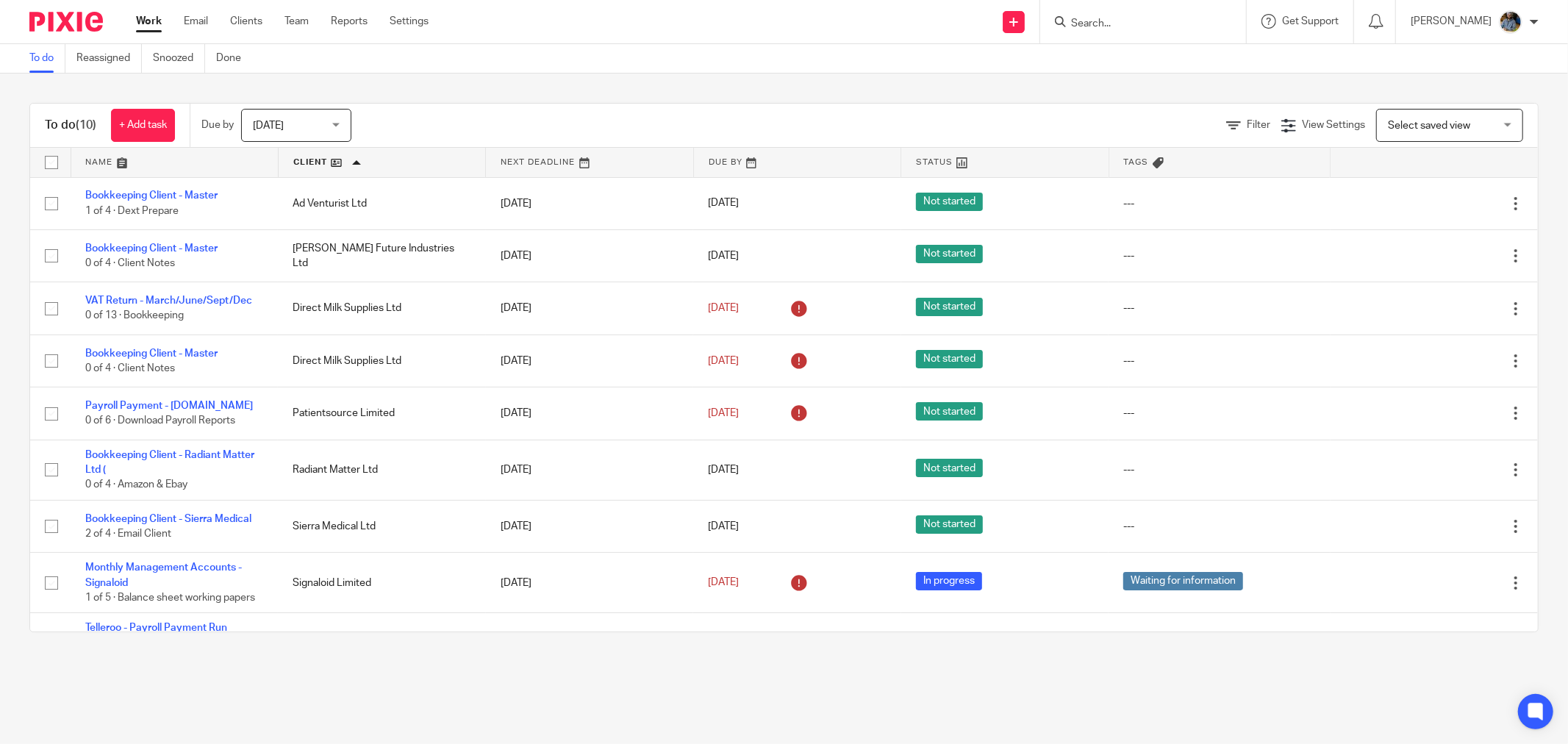
drag, startPoint x: 689, startPoint y: 123, endPoint x: 724, endPoint y: 121, distance: 35.1
click at [694, 123] on div "Filter View Settings View Settings Manage saved views Select saved view Select …" at bounding box center [957, 125] width 1161 height 33
click at [965, 116] on div "Filter View Settings View Settings Manage saved views Select saved view Select …" at bounding box center [957, 125] width 1161 height 33
drag, startPoint x: 507, startPoint y: 110, endPoint x: 738, endPoint y: 122, distance: 231.3
click at [517, 110] on div "Filter View Settings View Settings Manage saved views Select saved view Select …" at bounding box center [957, 125] width 1161 height 33
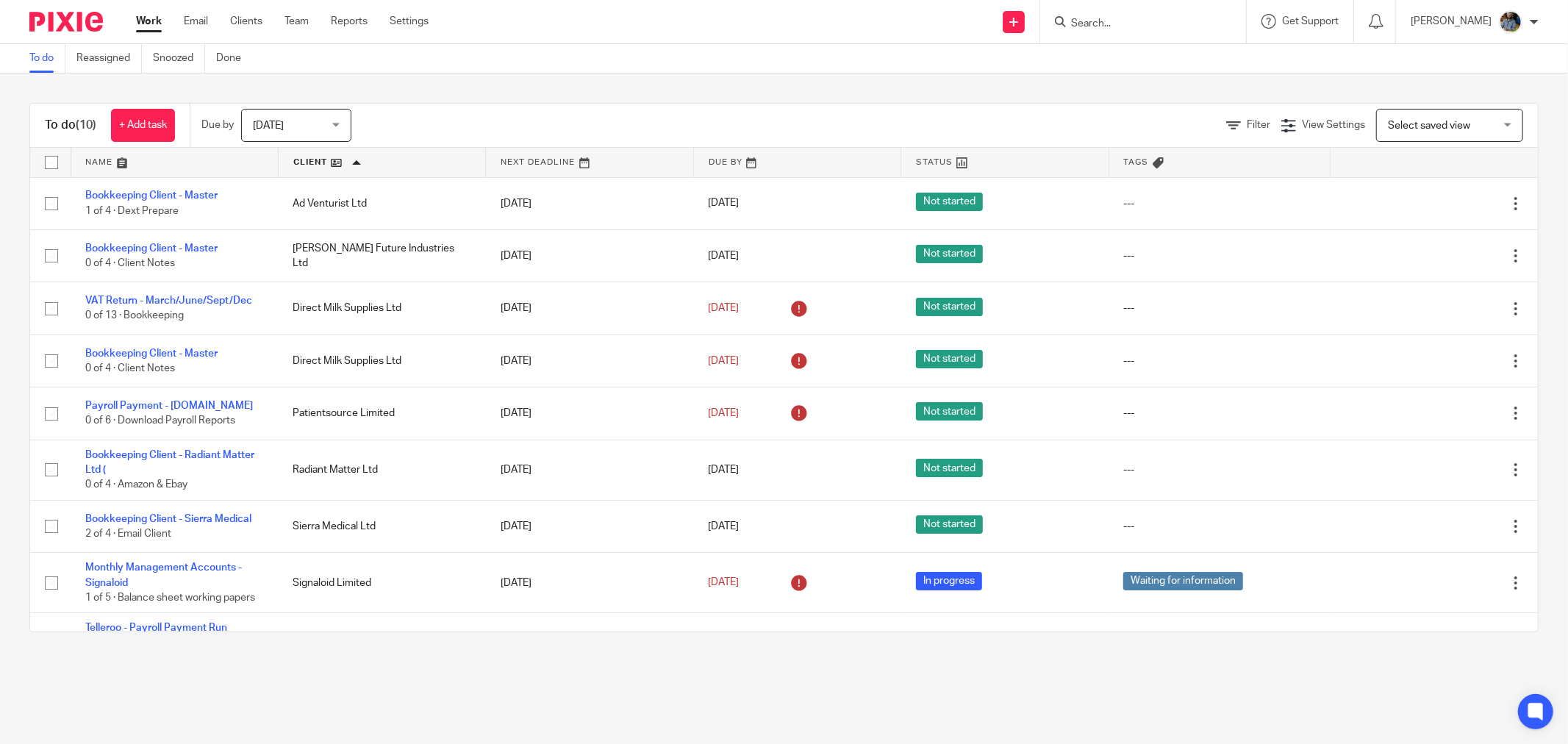
click at [744, 123] on div "Filter View Settings View Settings Manage saved views Select saved view Select …" at bounding box center [957, 125] width 1161 height 33
drag, startPoint x: 1130, startPoint y: 125, endPoint x: 894, endPoint y: 123, distance: 236.0
click at [1131, 125] on div "Filter View Settings View Settings Manage saved views Select saved view Select …" at bounding box center [957, 125] width 1161 height 33
drag, startPoint x: 379, startPoint y: 118, endPoint x: 398, endPoint y: 118, distance: 19.0
click at [385, 118] on div "To do (10) + Add task Due by Today Today Today Tomorrow This week Next week Thi…" at bounding box center [784, 126] width 1508 height 44
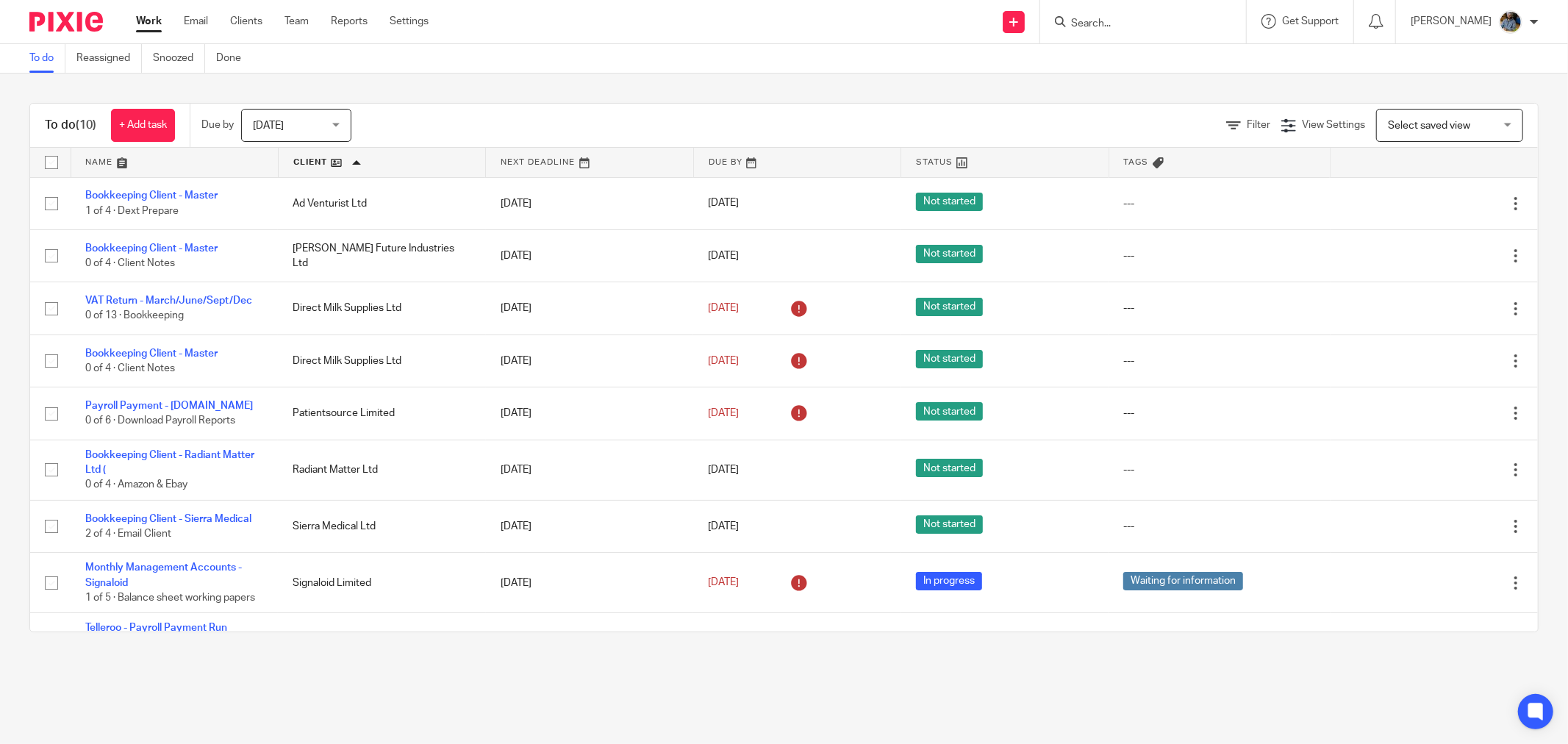
drag, startPoint x: 508, startPoint y: 122, endPoint x: 671, endPoint y: 123, distance: 163.0
click at [512, 122] on div "Filter View Settings View Settings Manage saved views Select saved view Select …" at bounding box center [957, 125] width 1161 height 33
drag, startPoint x: 729, startPoint y: 125, endPoint x: 871, endPoint y: 129, distance: 142.1
click at [732, 126] on div "Filter View Settings View Settings Manage saved views Select saved view Select …" at bounding box center [957, 125] width 1161 height 33
drag, startPoint x: 912, startPoint y: 133, endPoint x: 1071, endPoint y: 128, distance: 159.1
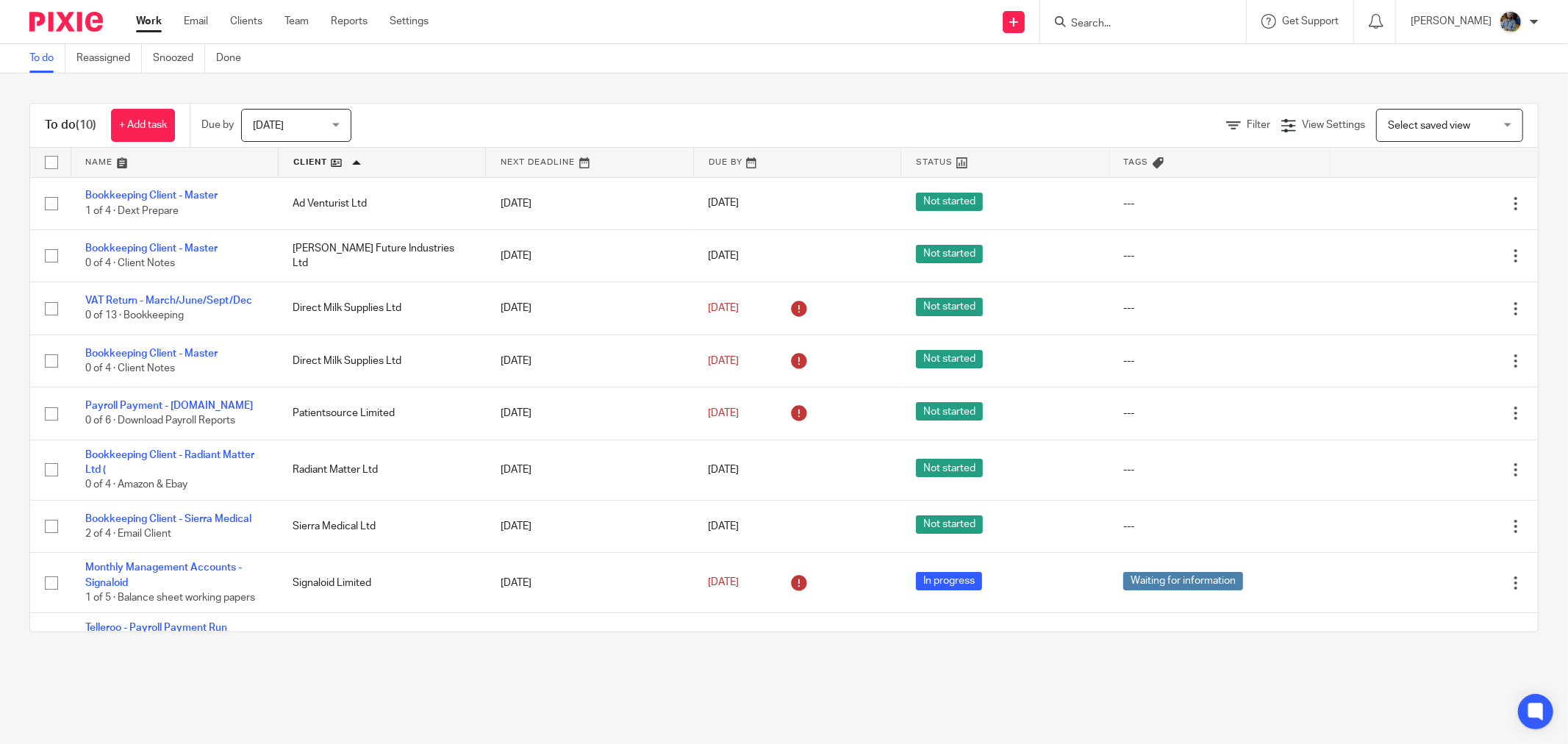
click at [914, 135] on div "Filter View Settings View Settings Manage saved views Select saved view Select …" at bounding box center [957, 125] width 1161 height 33
click at [1128, 131] on div "Filter View Settings View Settings Manage saved views Select saved view Select …" at bounding box center [957, 125] width 1161 height 33
click at [61, 104] on div "To do (10) + Add task Due by Today Today Today Tomorrow This week Next week Thi…" at bounding box center [784, 368] width 1509 height 529
